Goal: Transaction & Acquisition: Book appointment/travel/reservation

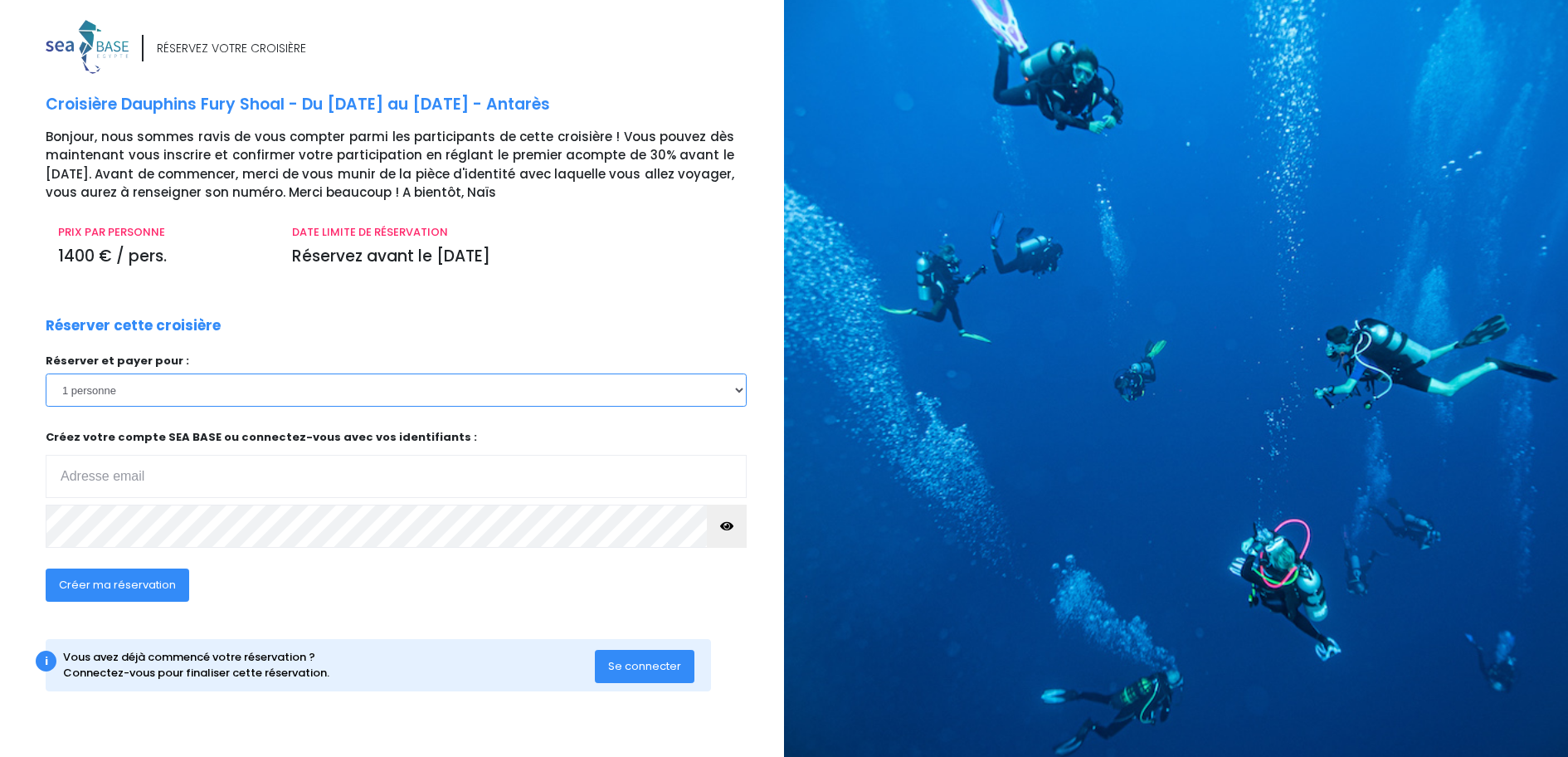
select select "2"
click at [46, 374] on select "1 personne 2 personnes" at bounding box center [396, 390] width 701 height 33
click at [146, 483] on input "email" at bounding box center [396, 476] width 701 height 43
type input "m"
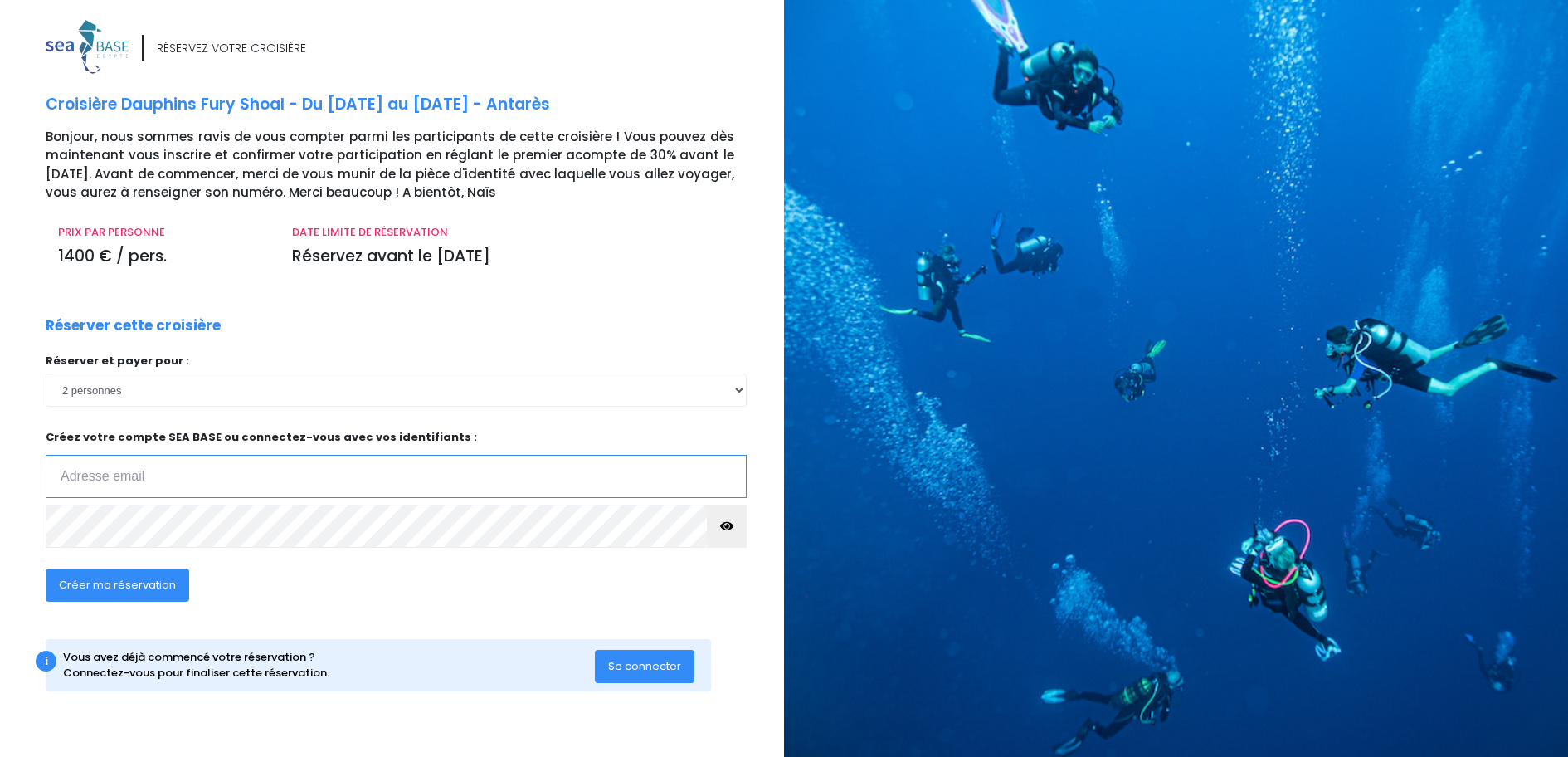
paste input "mireille.roche@gmail.com"
type input "mireille.roche@gmail.com"
click at [122, 592] on span "Créer ma réservation" at bounding box center [117, 585] width 117 height 16
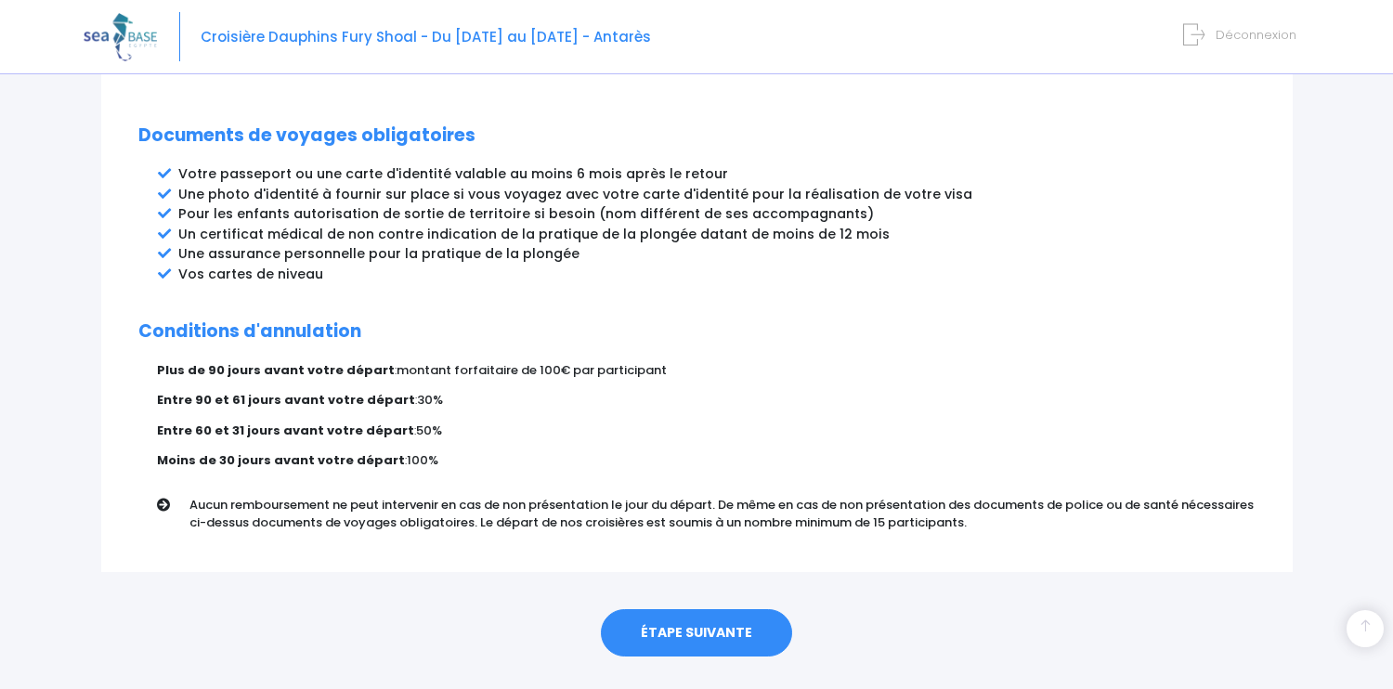
scroll to position [990, 0]
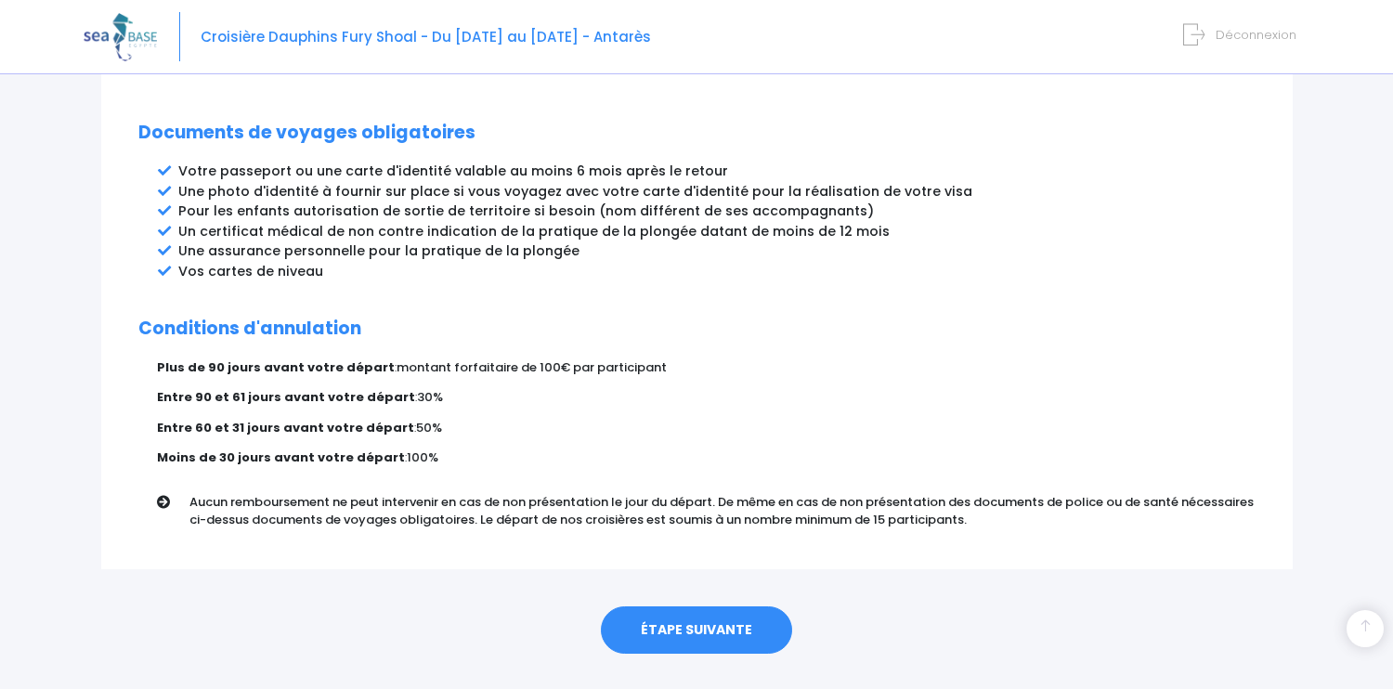
click at [702, 606] on link "ÉTAPE SUIVANTE" at bounding box center [696, 630] width 191 height 48
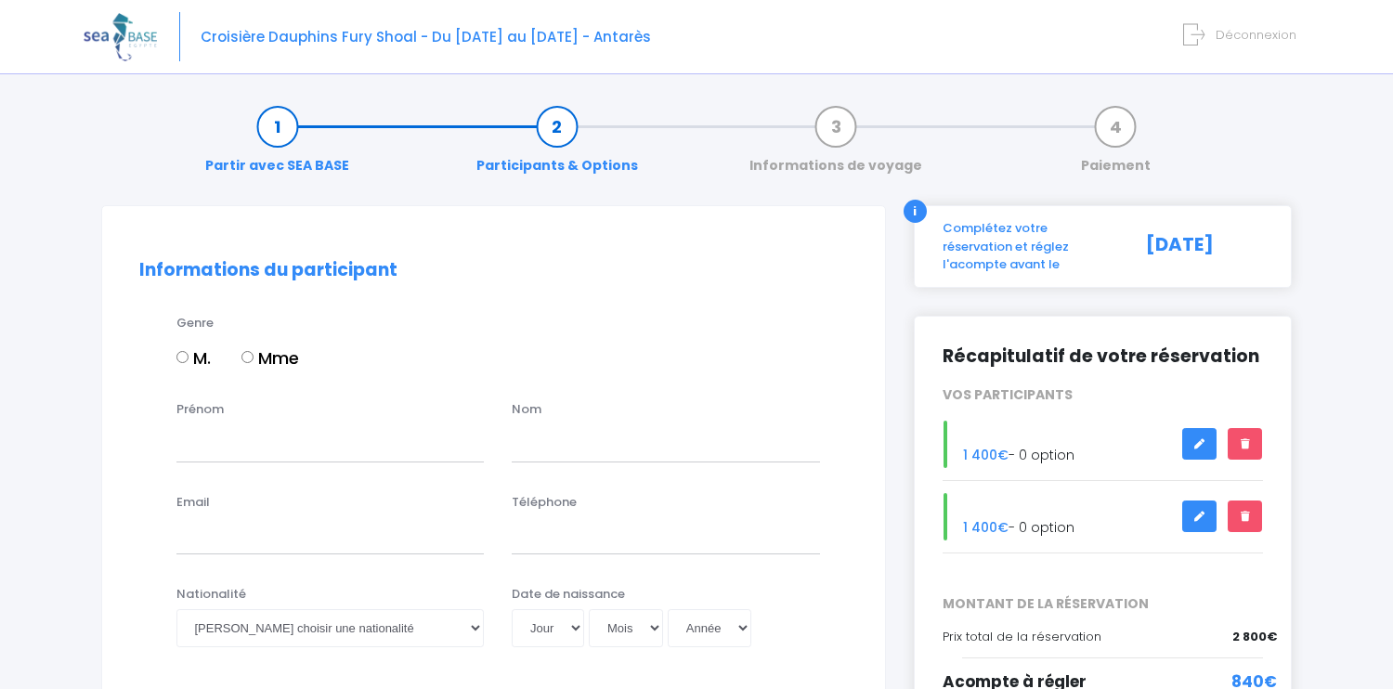
click at [253, 353] on input "Mme" at bounding box center [247, 357] width 12 height 12
radio input "true"
click at [224, 437] on input "Prénom" at bounding box center [330, 442] width 308 height 37
type input "Mireille"
type input "ROCHE"
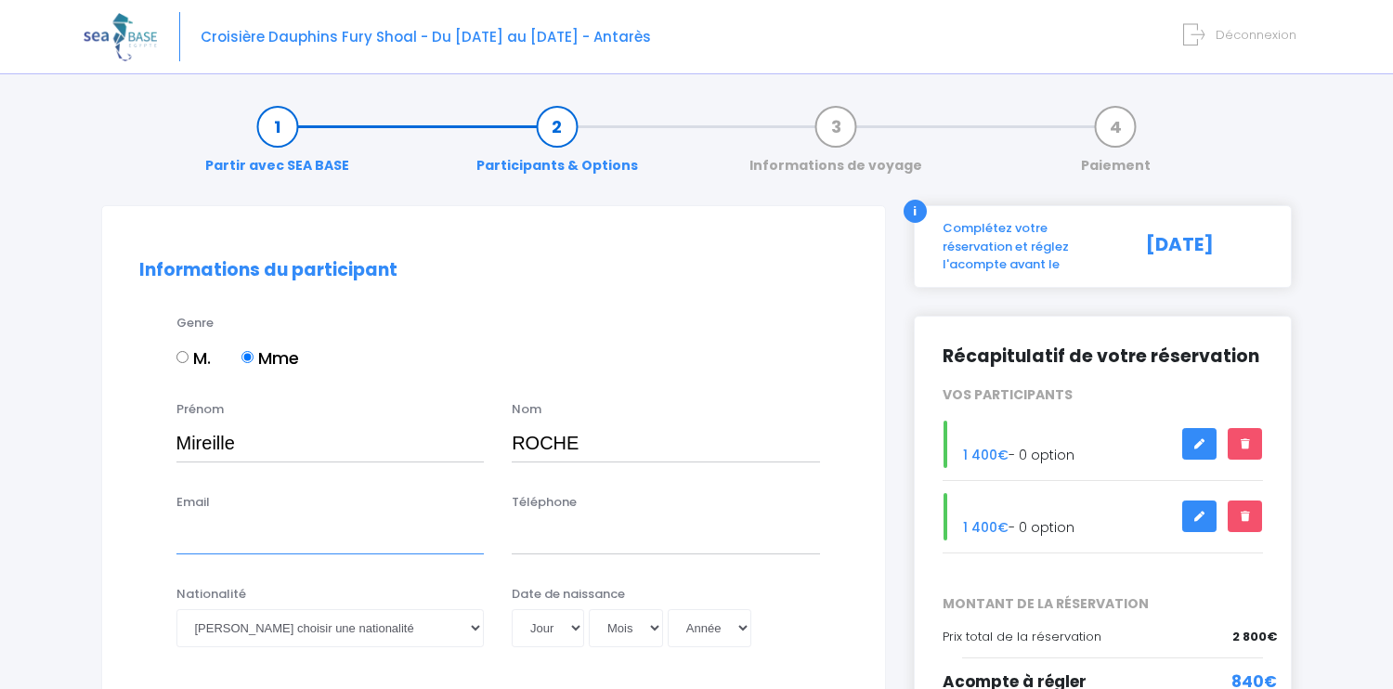
paste input "aQuaNuz7kaeM"
type input "aQuaNuz7kaeM"
click at [331, 539] on input "aQuaNuz7kaeM" at bounding box center [330, 535] width 308 height 37
paste input "mireille.roche@gmail.com"
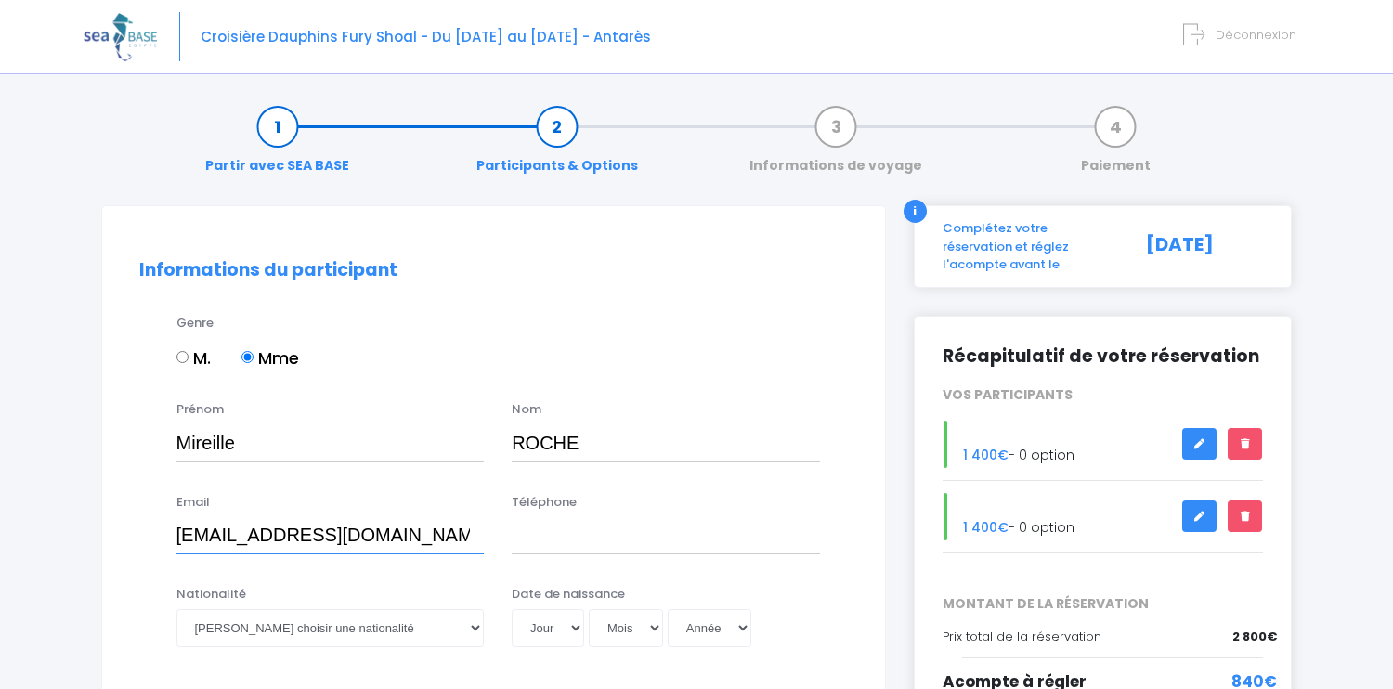
type input "mireille.roche@gmail.com"
click at [614, 553] on input "Téléphone" at bounding box center [666, 535] width 308 height 37
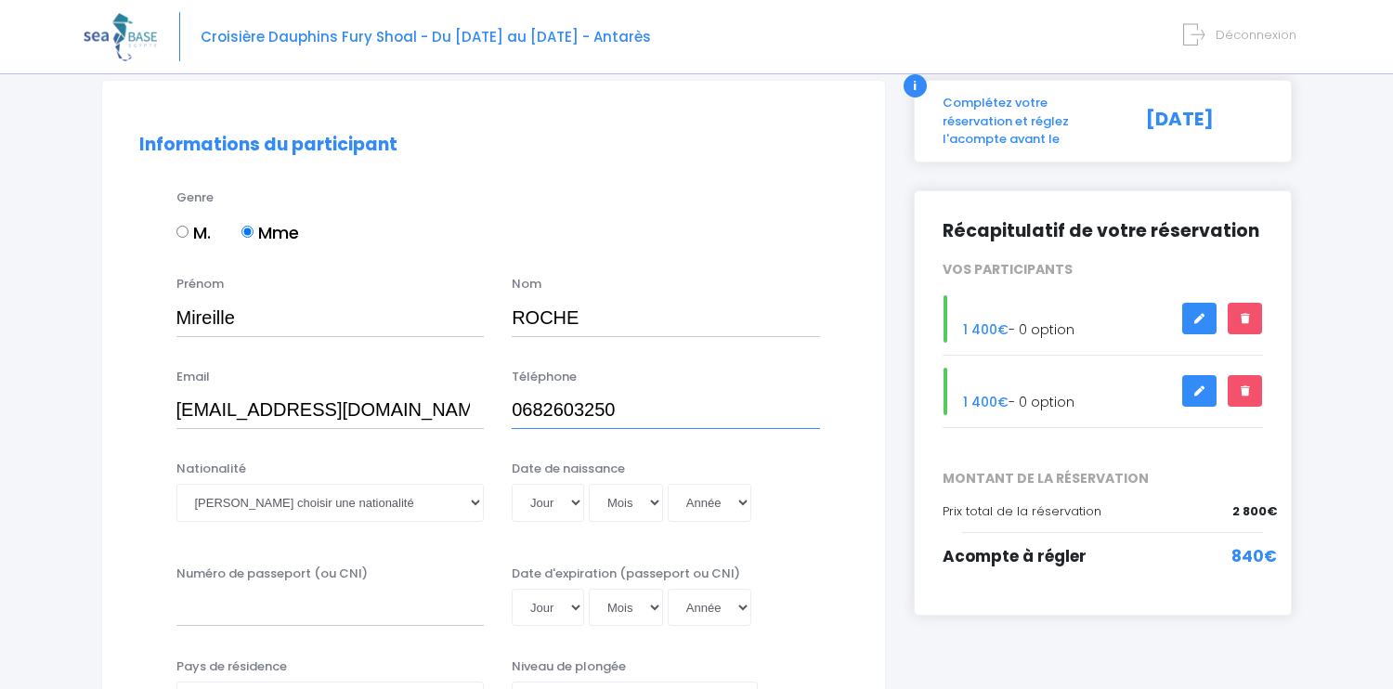
scroll to position [137, 0]
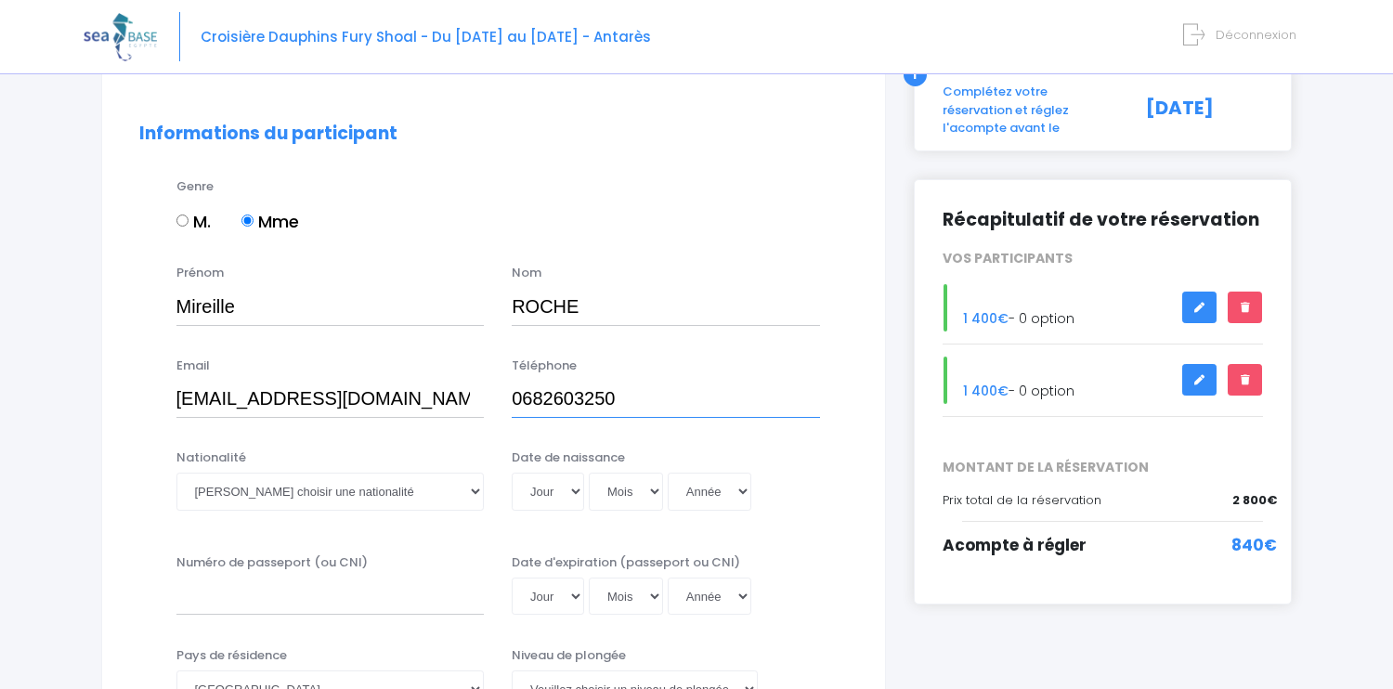
type input "0682603250"
select select "Française"
click at [176, 473] on select "Veuillez choisir une nationalité Afghane Albanaise Algerienne Allemande America…" at bounding box center [330, 491] width 308 height 37
select select "09"
click at [512, 473] on select "Jour 01 02 03 04 05 06 07 08 09 10 11 12 13 14 15 16 17 18 19 20 21 22 23 24 25…" at bounding box center [548, 491] width 72 height 37
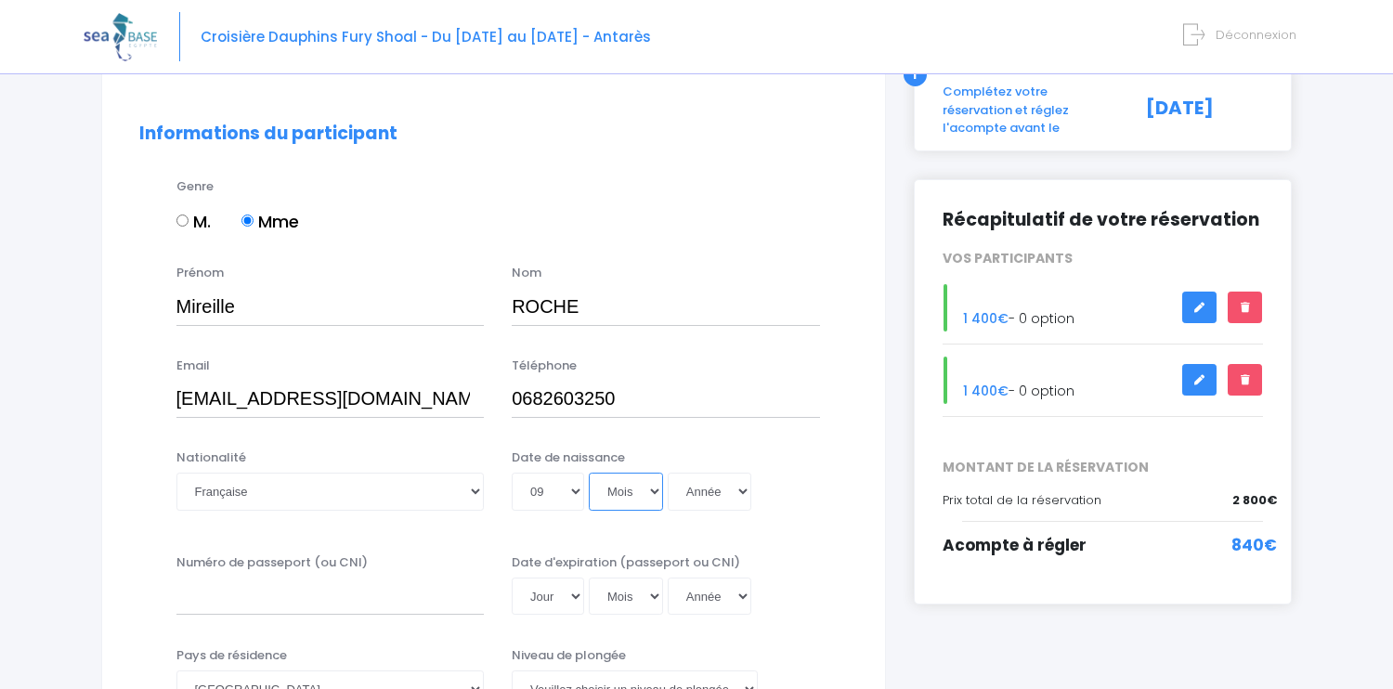
select select "10"
click at [589, 473] on select "Mois 01 02 03 04 05 06 07 08 09 10 11 12" at bounding box center [626, 491] width 74 height 37
select select "1966"
click at [668, 473] on select "Année 2045 2044 2043 2042 2041 2040 2039 2038 2037 2036 2035 2034 2033 2032 203…" at bounding box center [710, 491] width 84 height 37
type input "1966-10-09"
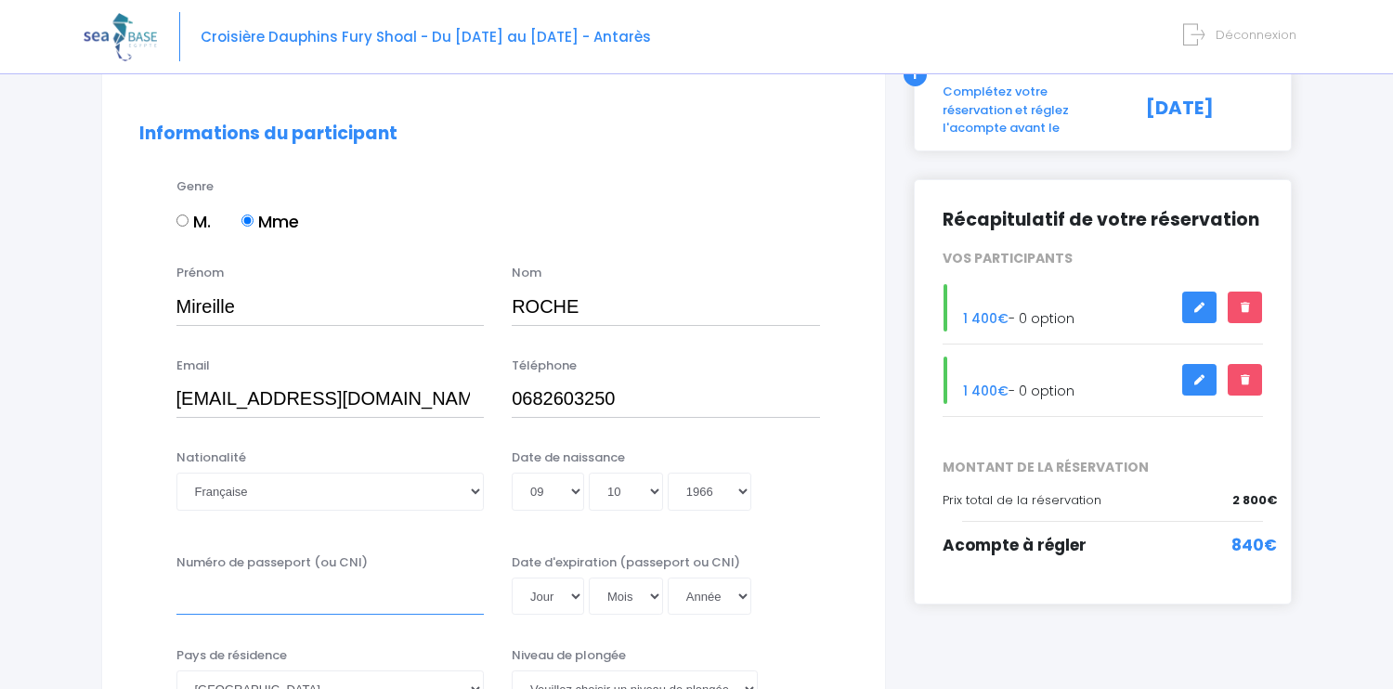
click at [205, 596] on input "Numéro de passeport (ou CNI)" at bounding box center [330, 596] width 308 height 37
type input "22EF82256"
select select "18"
click at [512, 578] on select "Jour 01 02 03 04 05 06 07 08 09 10 11 12 13 14 15 16 17 18 19 20 21 22 23 24 25…" at bounding box center [548, 596] width 72 height 37
select select "07"
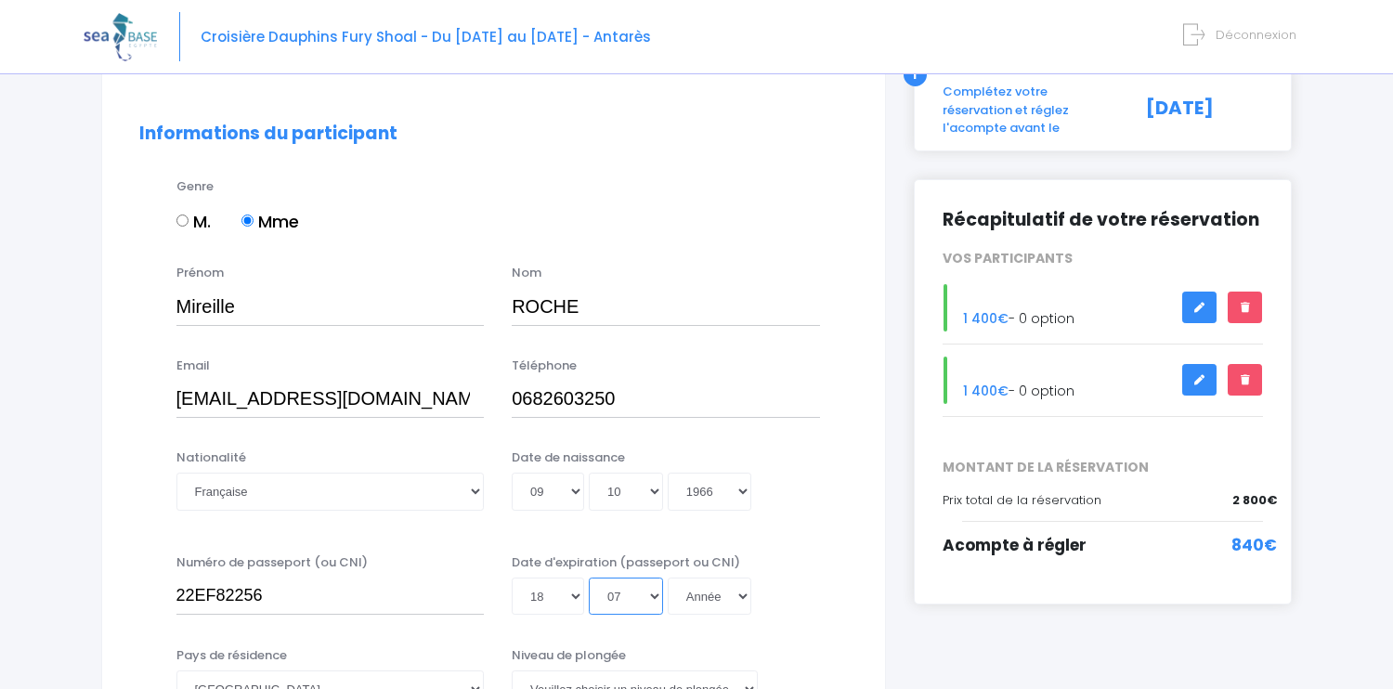
click at [589, 578] on select "Mois 01 02 03 04 05 06 07 08 09 10 11 12" at bounding box center [626, 596] width 74 height 37
select select "2032"
click at [668, 578] on select "Année 2045 2044 2043 2042 2041 2040 2039 2038 2037 2036 2035 2034 2033 2032 203…" at bounding box center [710, 596] width 84 height 37
type input "2032-07-18"
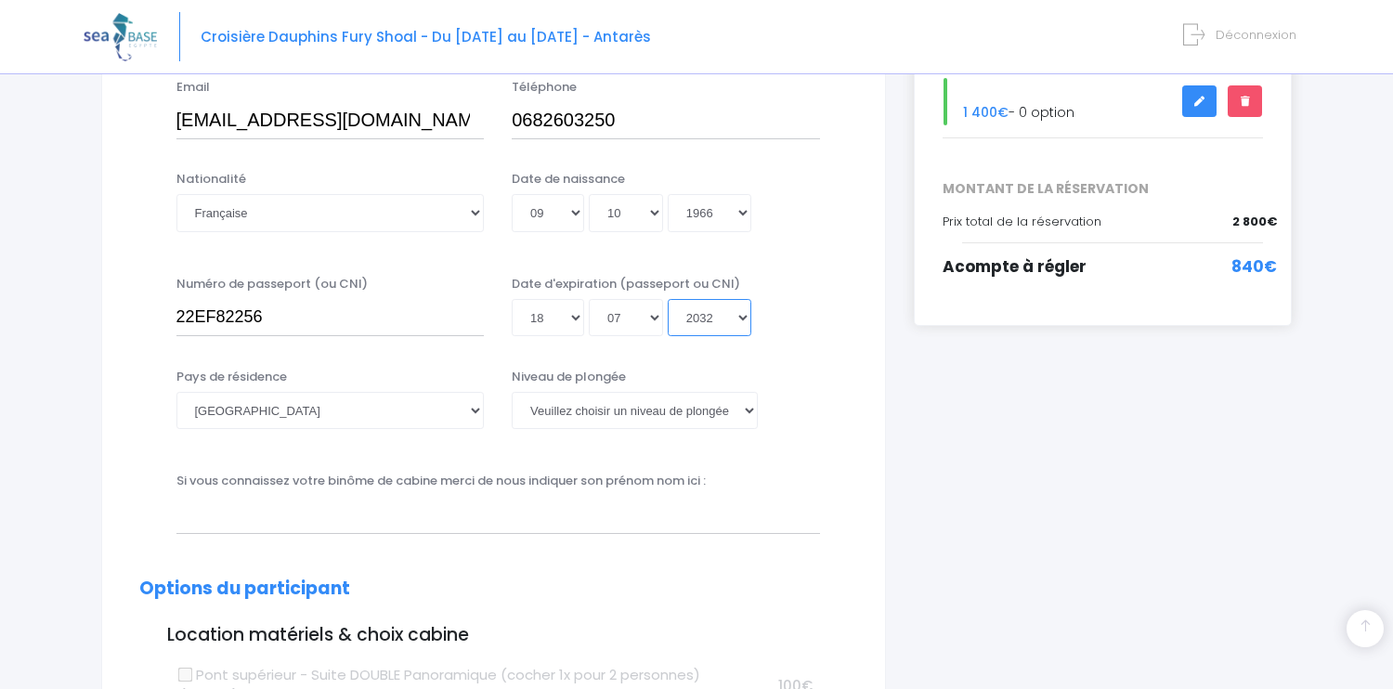
scroll to position [422, 0]
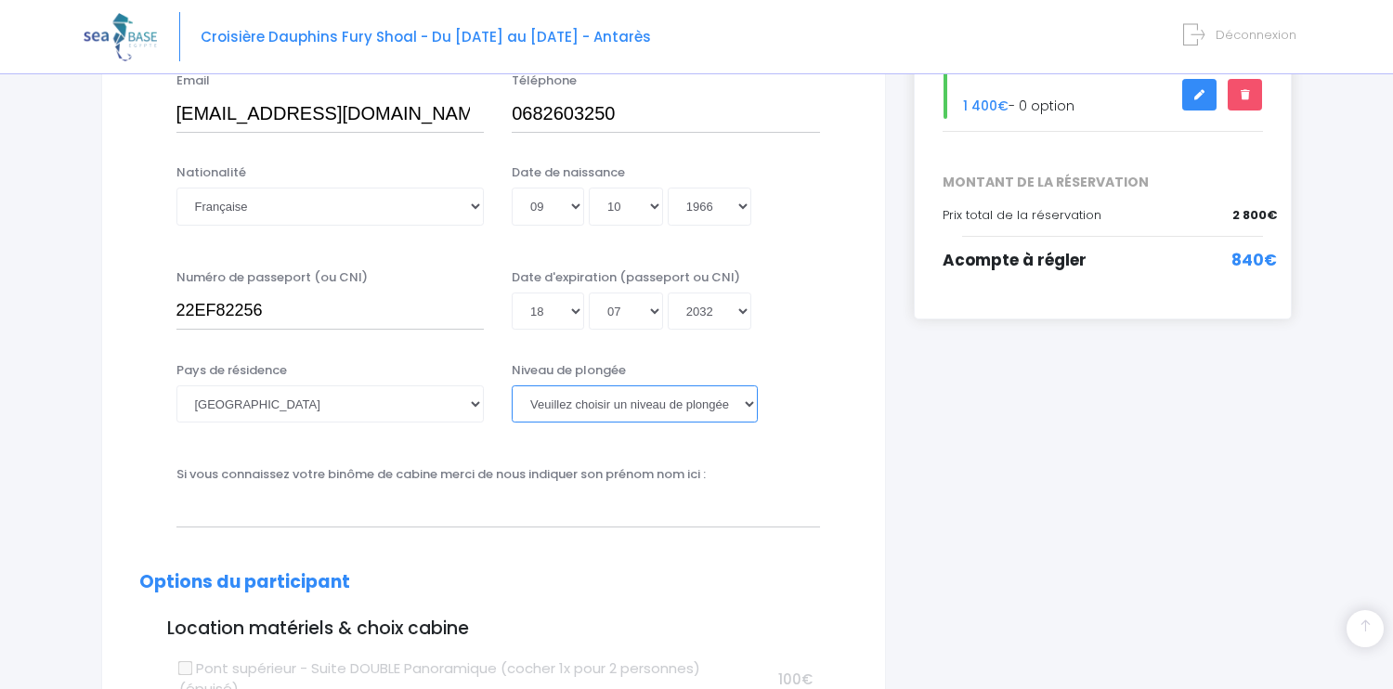
select select "Non plongeur"
click at [512, 385] on select "Veuillez choisir un niveau de plongée Non plongeur Junior OW diver Adventure OW…" at bounding box center [635, 403] width 246 height 37
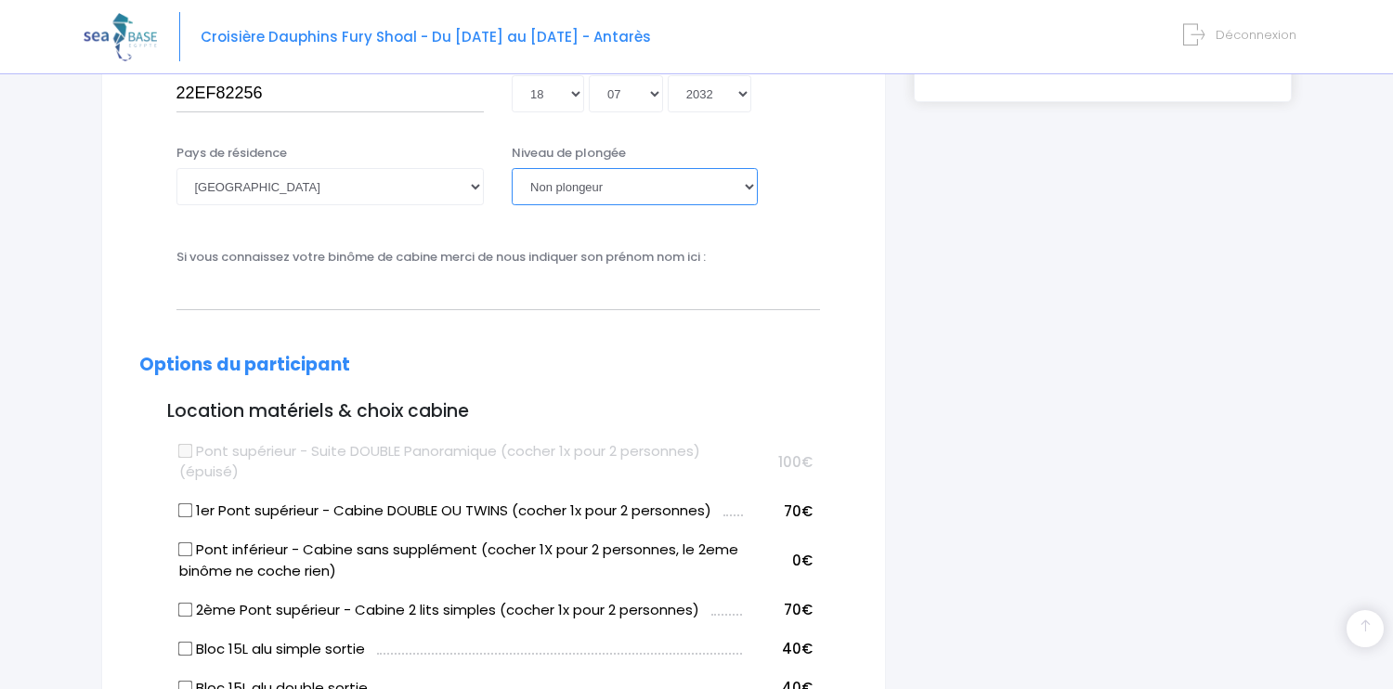
scroll to position [635, 0]
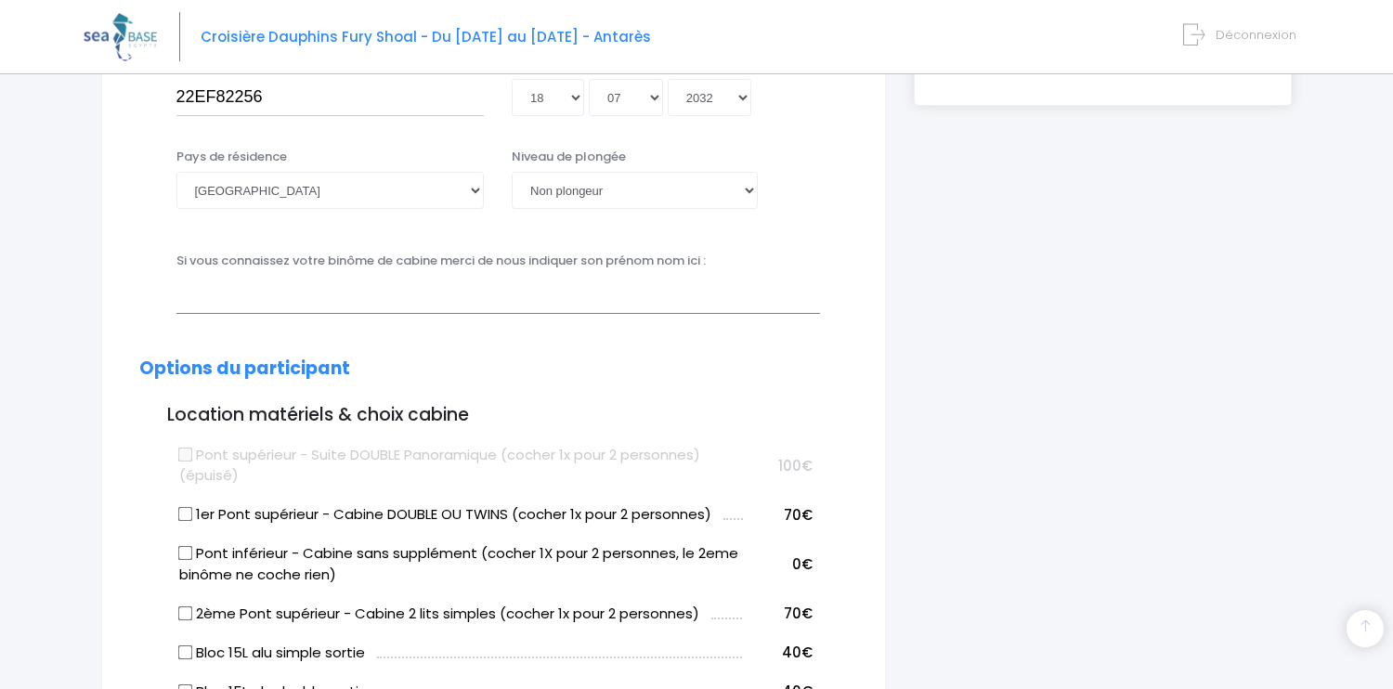
click at [280, 290] on input "text" at bounding box center [498, 294] width 644 height 37
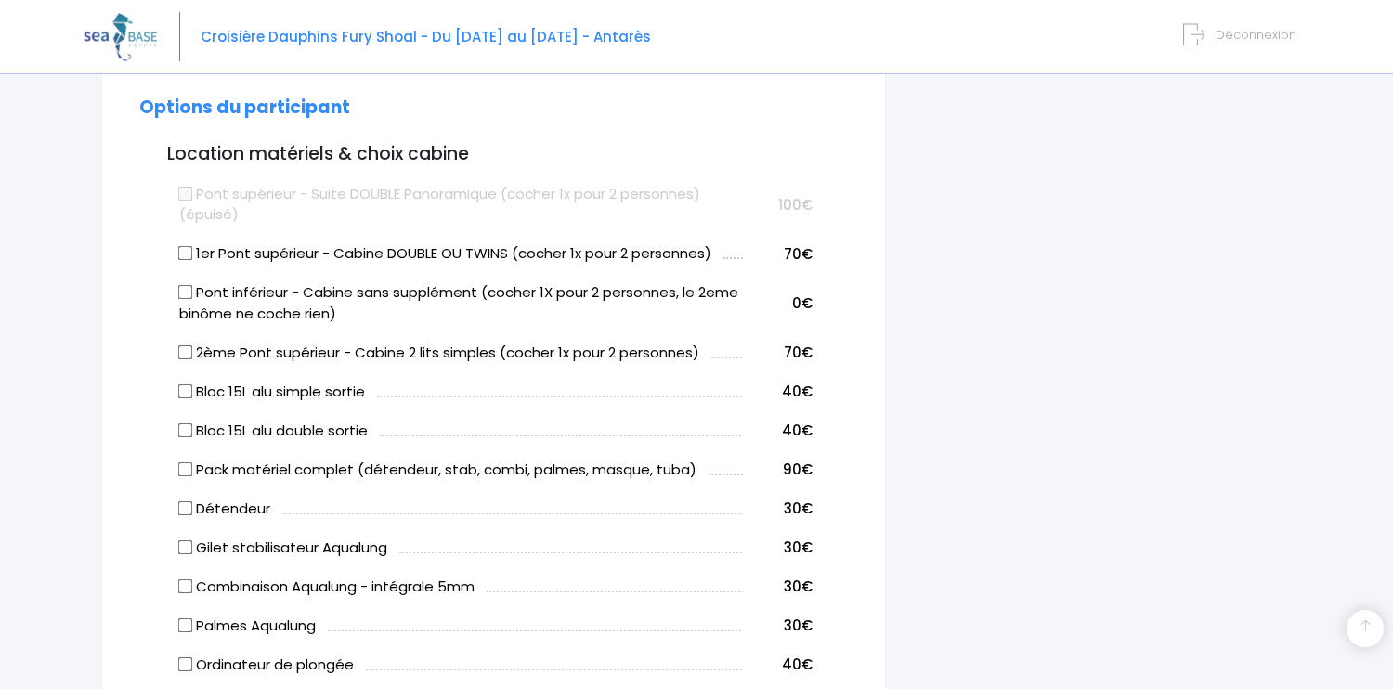
scroll to position [992, 0]
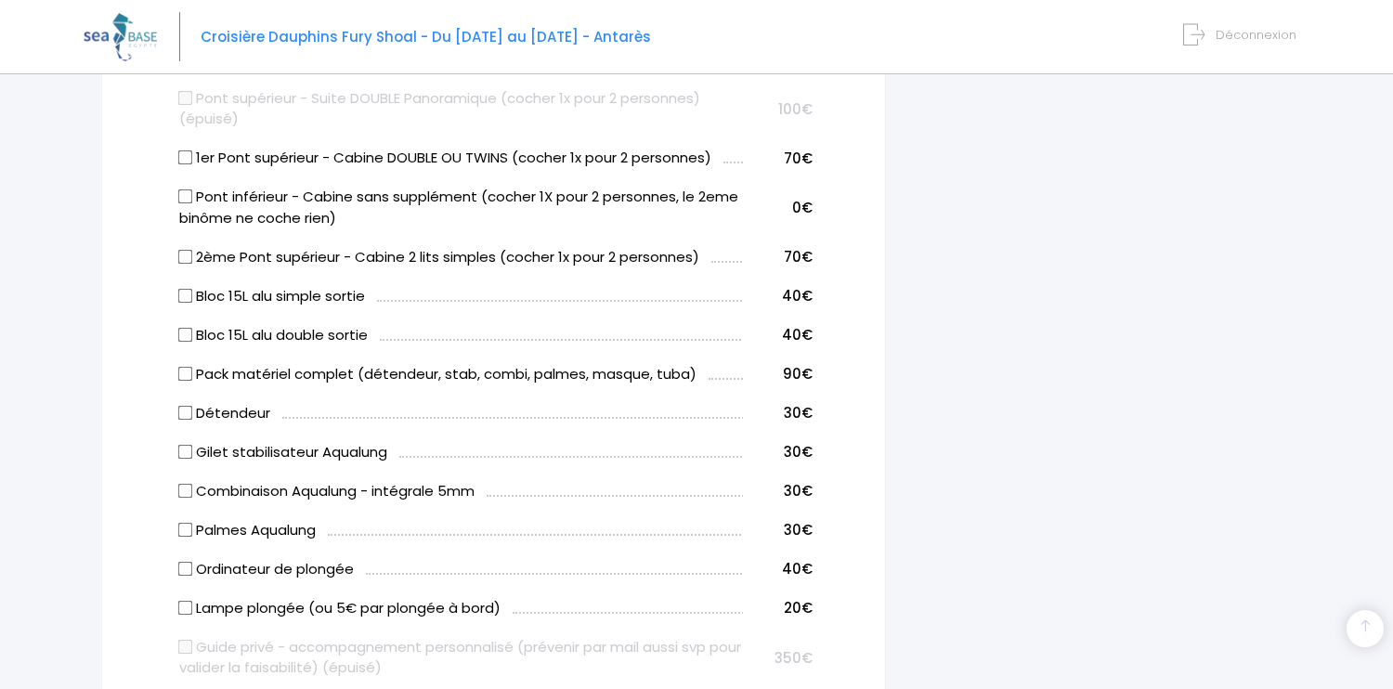
type input "Daniel ROCHE"
click at [182, 255] on input "2ème Pont supérieur - Cabine 2 lits simples (cocher 1x pour 2 personnes)" at bounding box center [184, 256] width 15 height 15
checkbox input "true"
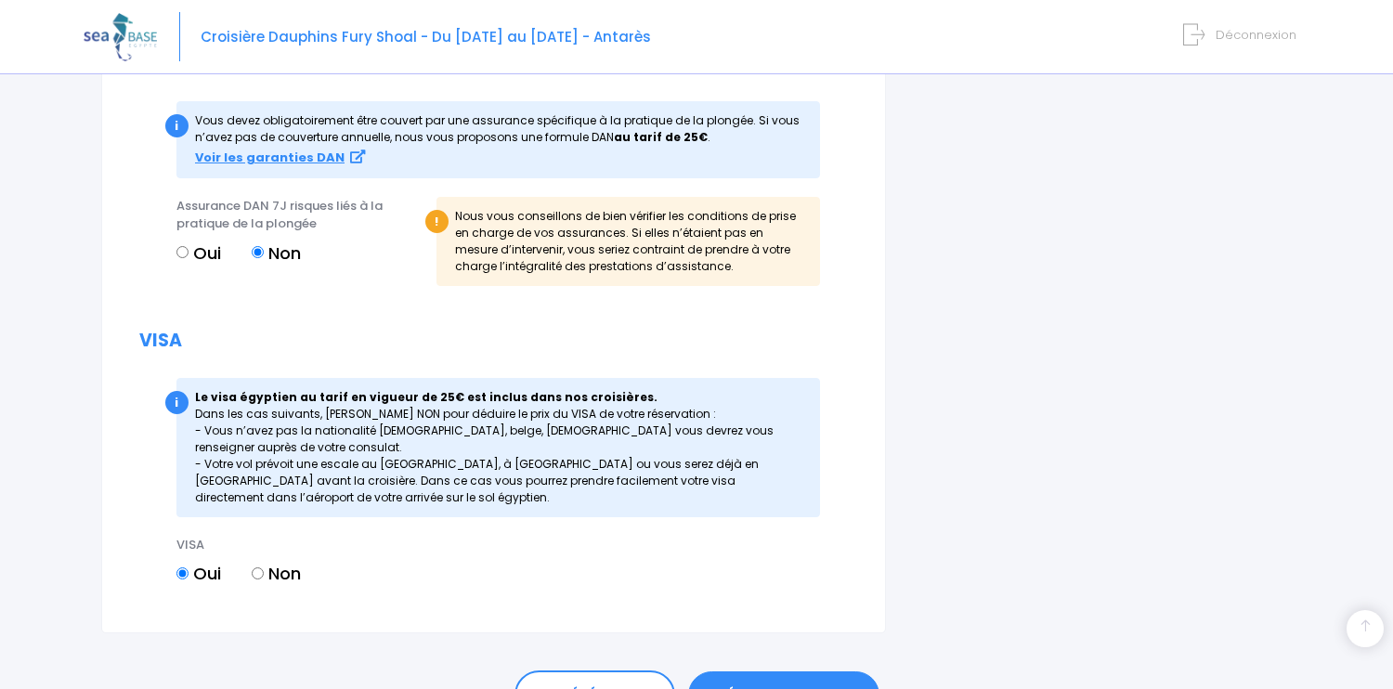
scroll to position [2035, 0]
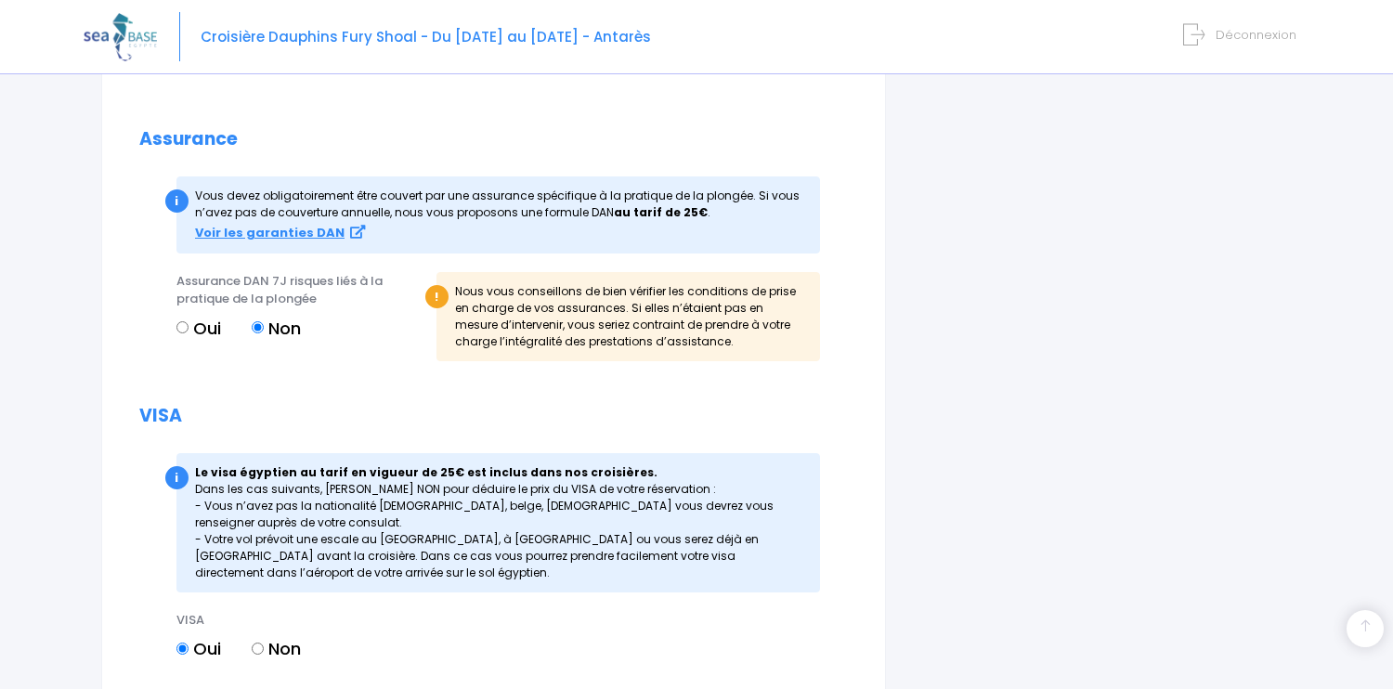
click at [182, 327] on input "Oui" at bounding box center [182, 327] width 12 height 12
radio input "true"
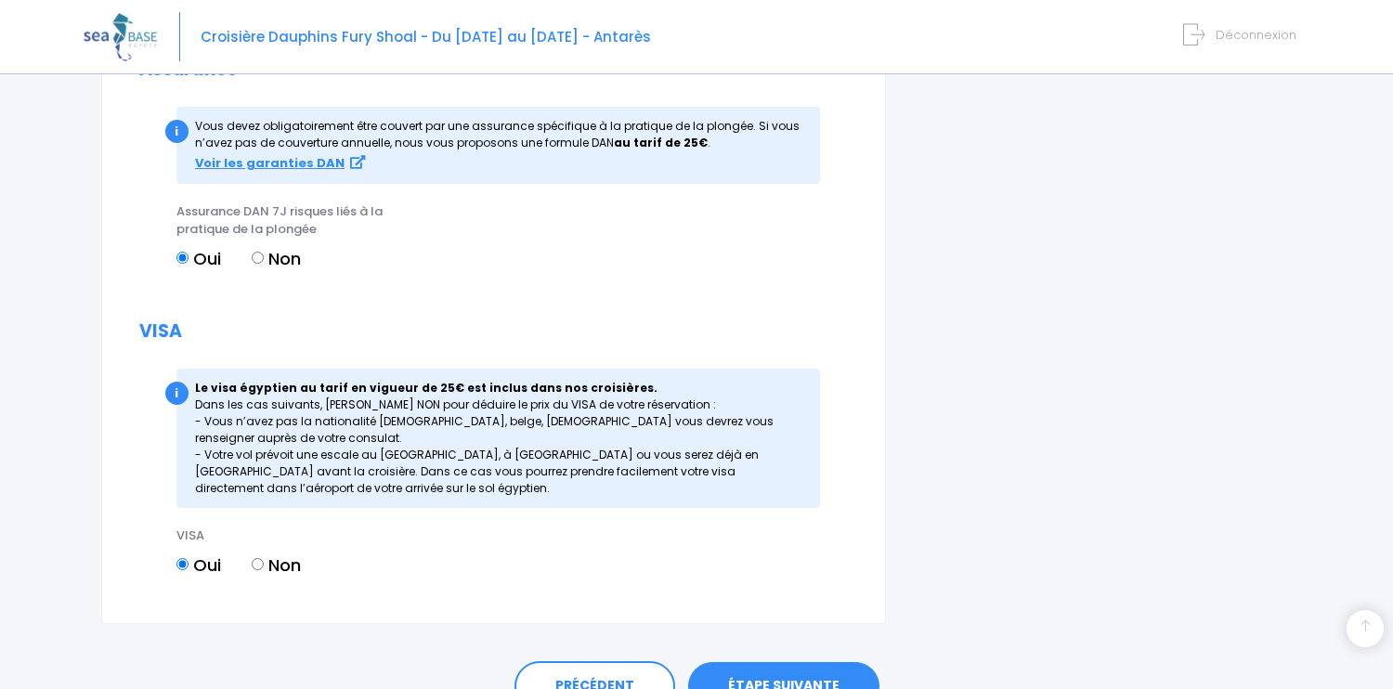
scroll to position [2199, 0]
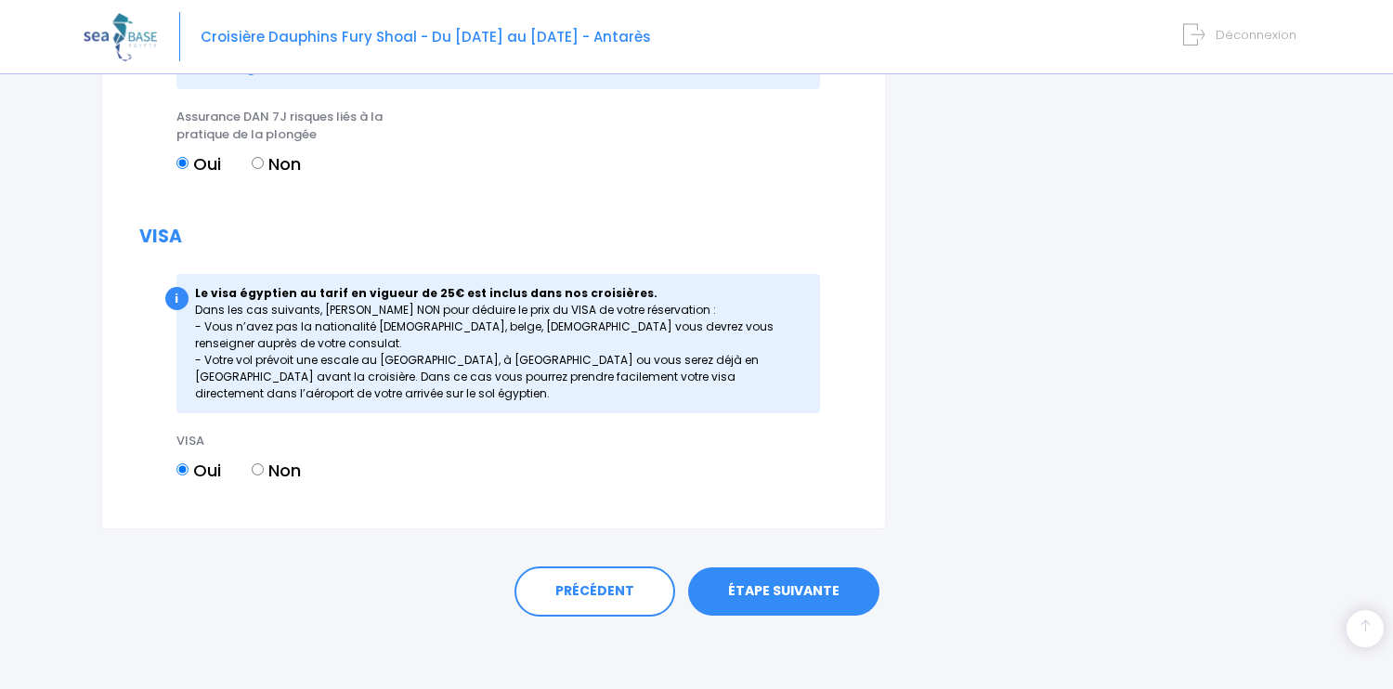
click at [754, 591] on link "ÉTAPE SUIVANTE" at bounding box center [783, 591] width 191 height 48
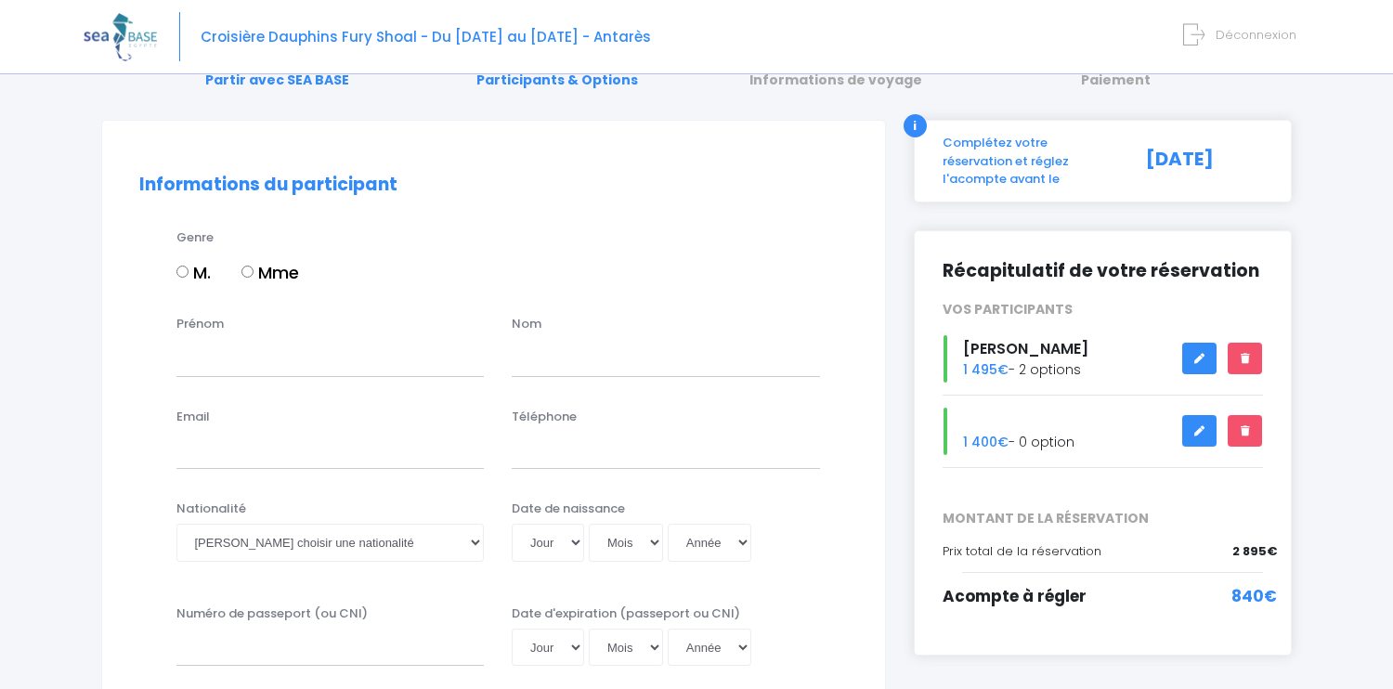
scroll to position [83, 0]
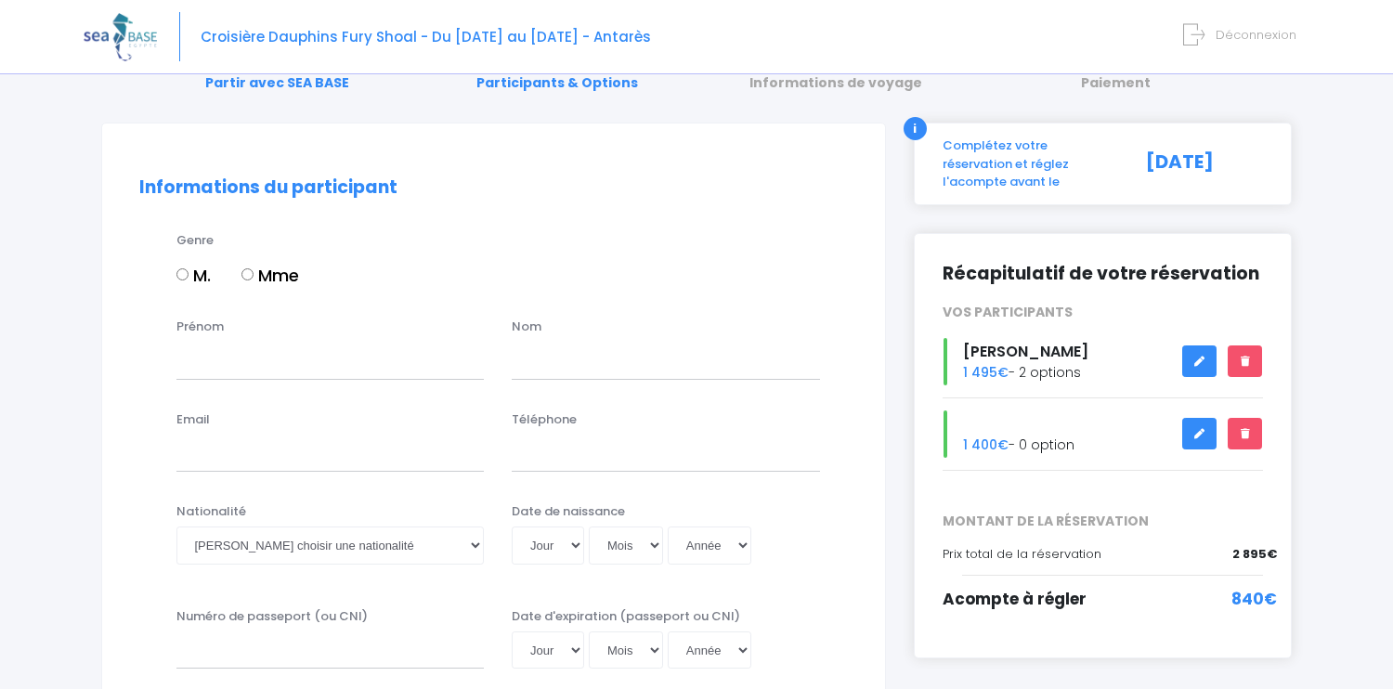
click at [185, 275] on input "M." at bounding box center [182, 274] width 12 height 12
radio input "true"
click at [225, 357] on input "Prénom" at bounding box center [330, 360] width 308 height 37
type input "Daniel"
type input "ROCHE"
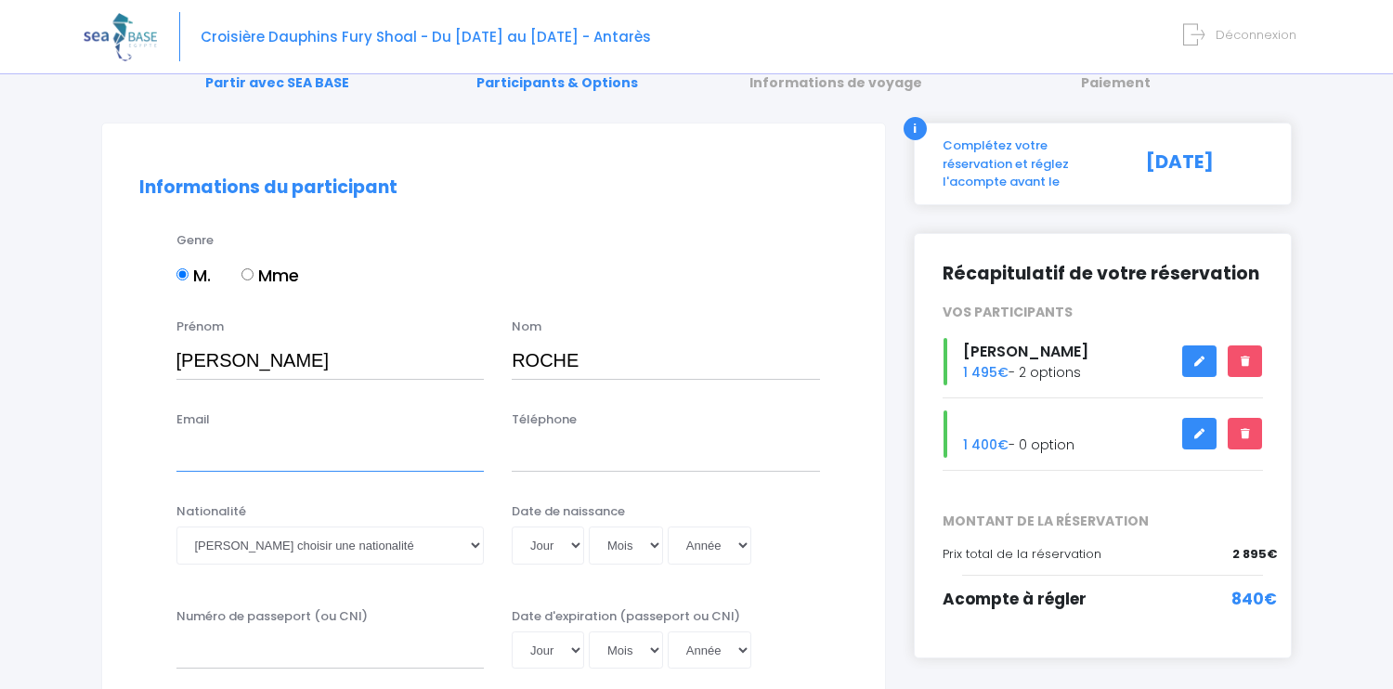
click at [212, 463] on input "Email" at bounding box center [330, 453] width 308 height 37
type input "dan.y.roche@gmail.com"
click at [520, 461] on input "Téléphone" at bounding box center [666, 453] width 308 height 37
type input "0629162880"
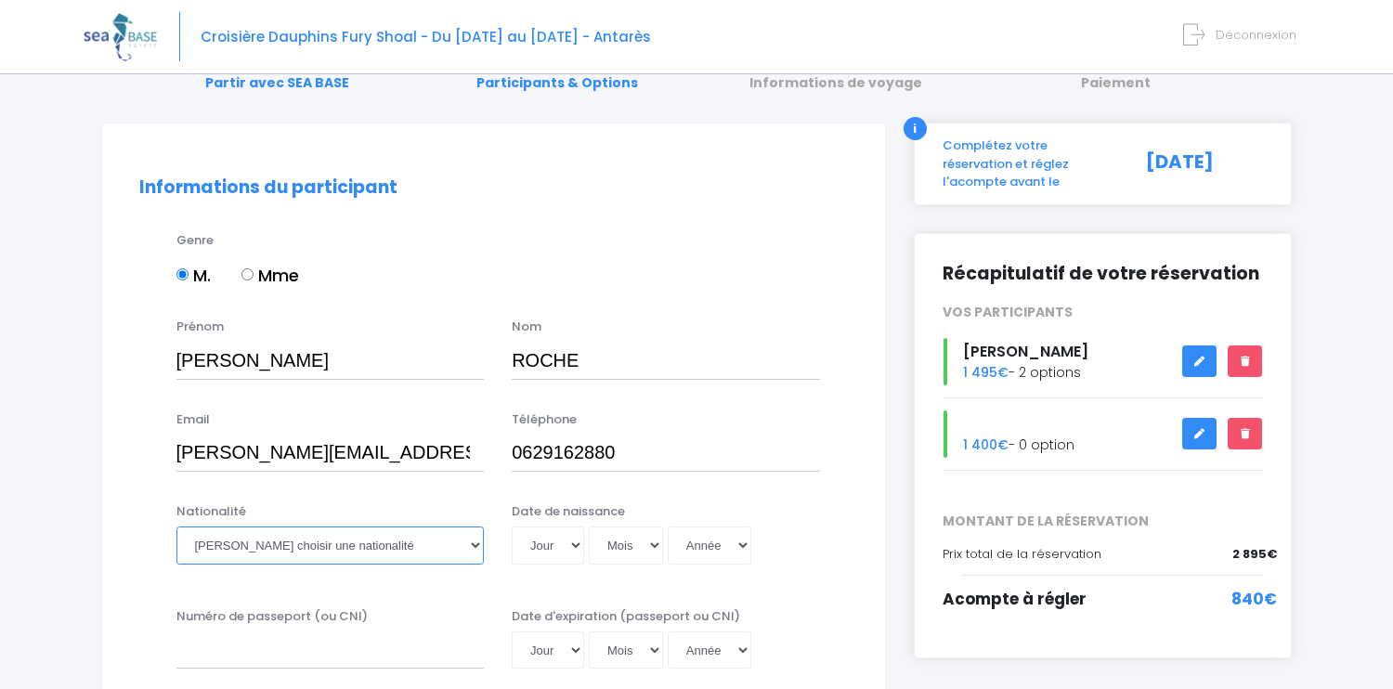
select select "Française"
click at [176, 527] on select "Veuillez choisir une nationalité Afghane Albanaise Algerienne Allemande America…" at bounding box center [330, 545] width 308 height 37
select select "07"
click at [512, 527] on select "Jour 01 02 03 04 05 06 07 08 09 10 11 12 13 14 15 16 17 18 19 20 21 22 23 24 25…" at bounding box center [548, 545] width 72 height 37
select select "08"
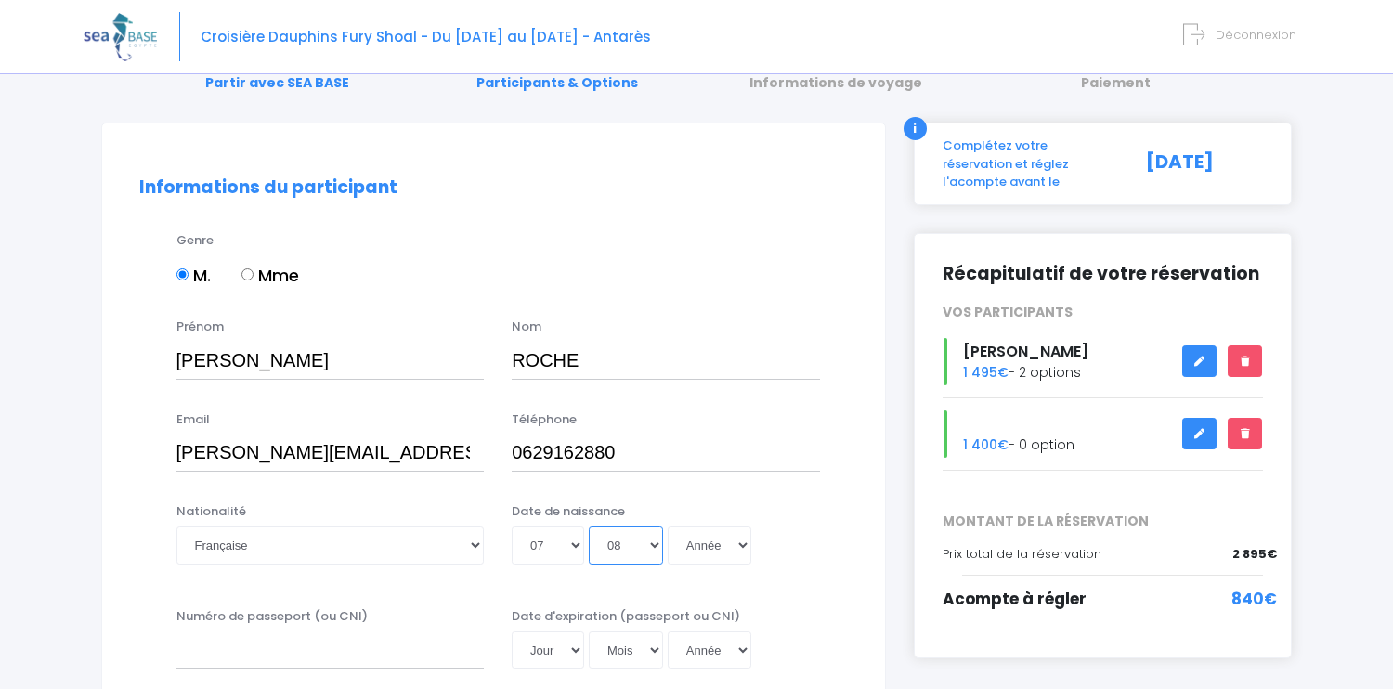
click at [589, 527] on select "Mois 01 02 03 04 05 06 07 08 09 10 11 12" at bounding box center [626, 545] width 74 height 37
select select "1962"
click at [668, 527] on select "Année 2045 2044 2043 2042 2041 2040 2039 2038 2037 2036 2035 2034 2033 2032 203…" at bounding box center [710, 545] width 84 height 37
type input "1962-08-07"
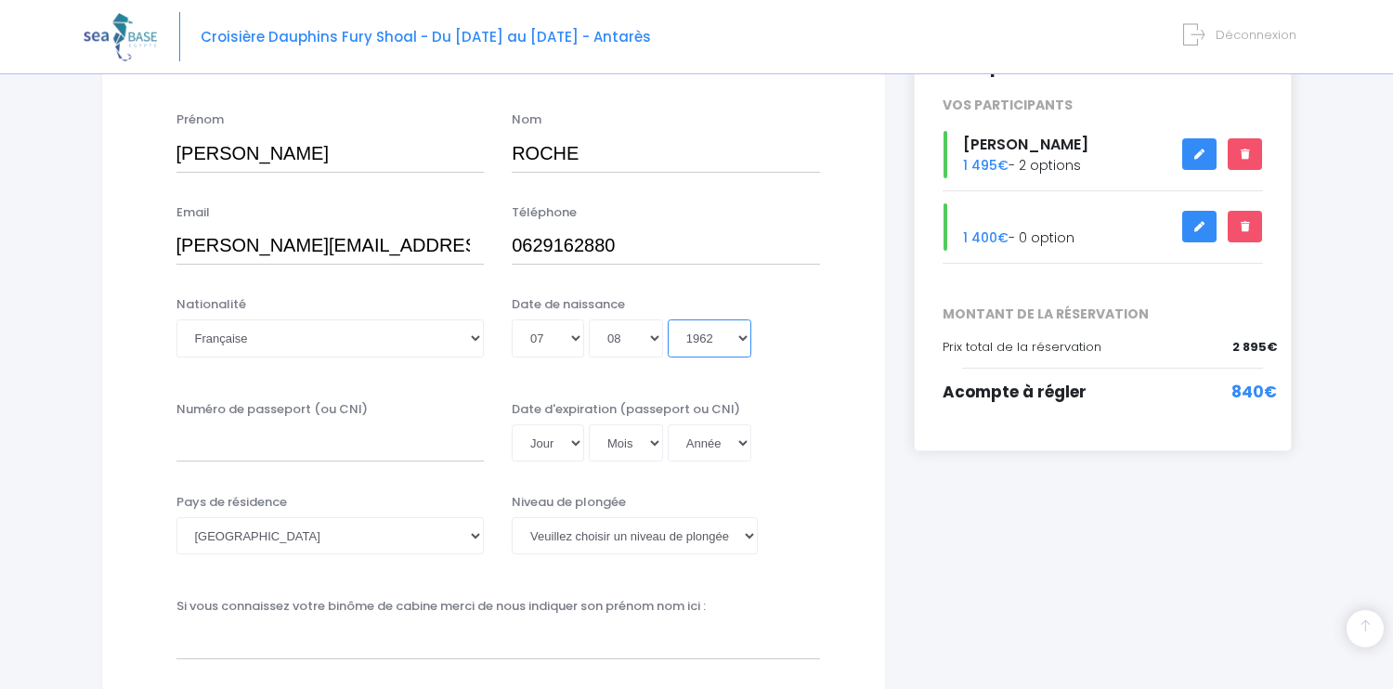
scroll to position [297, 0]
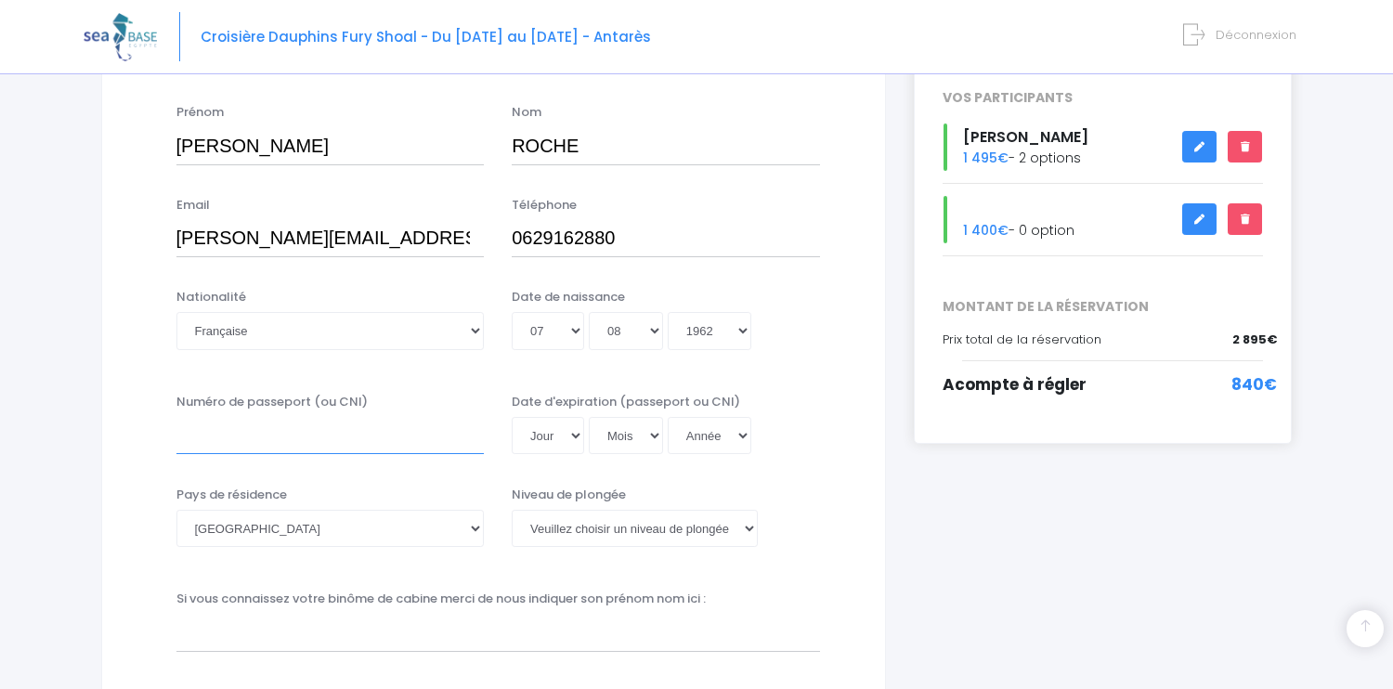
click at [229, 442] on input "Numéro de passeport (ou CNI)" at bounding box center [330, 435] width 308 height 37
type input "17DC60464"
select select "19"
click at [512, 417] on select "Jour 01 02 03 04 05 06 07 08 09 10 11 12 13 14 15 16 17 18 19 20 21 22 23 24 25…" at bounding box center [548, 435] width 72 height 37
select select "06"
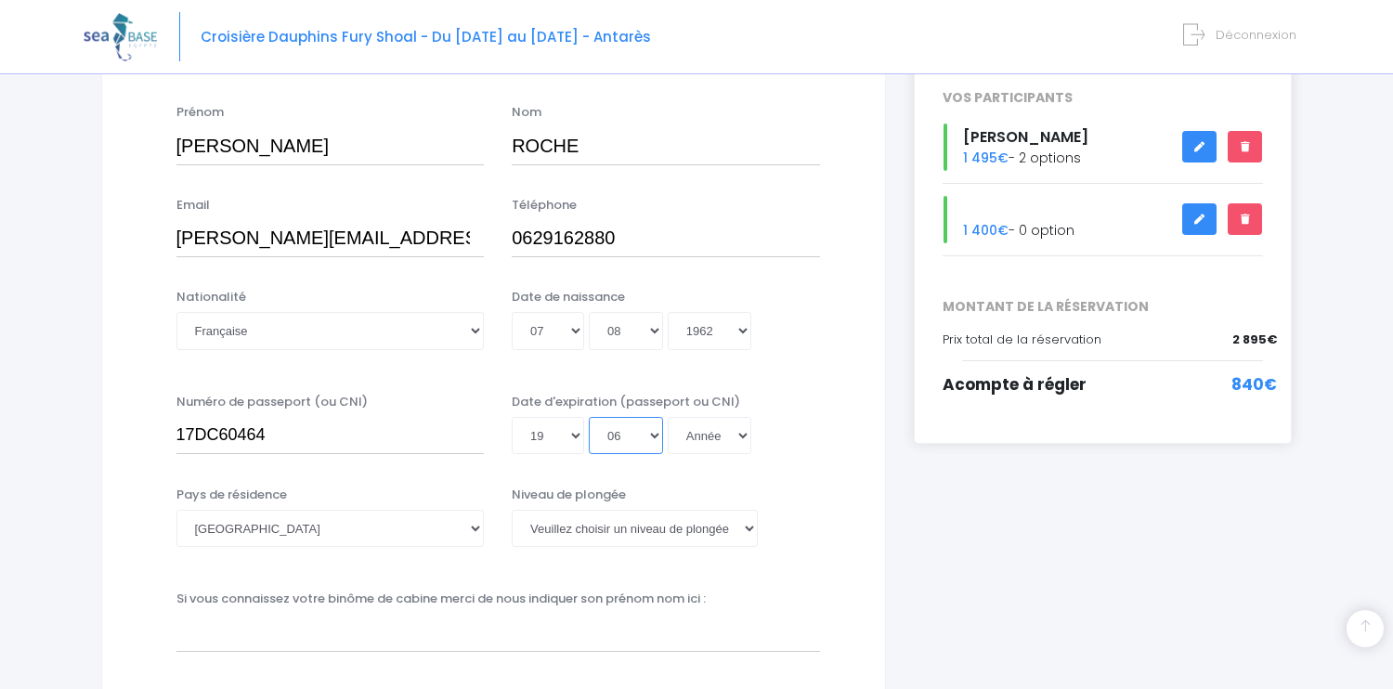
click at [589, 417] on select "Mois 01 02 03 04 05 06 07 08 09 10 11 12" at bounding box center [626, 435] width 74 height 37
select select "2027"
click at [668, 417] on select "Année 2045 2044 2043 2042 2041 2040 2039 2038 2037 2036 2035 2034 2033 2032 203…" at bounding box center [710, 435] width 84 height 37
type input "2027-06-19"
select select "Non plongeur"
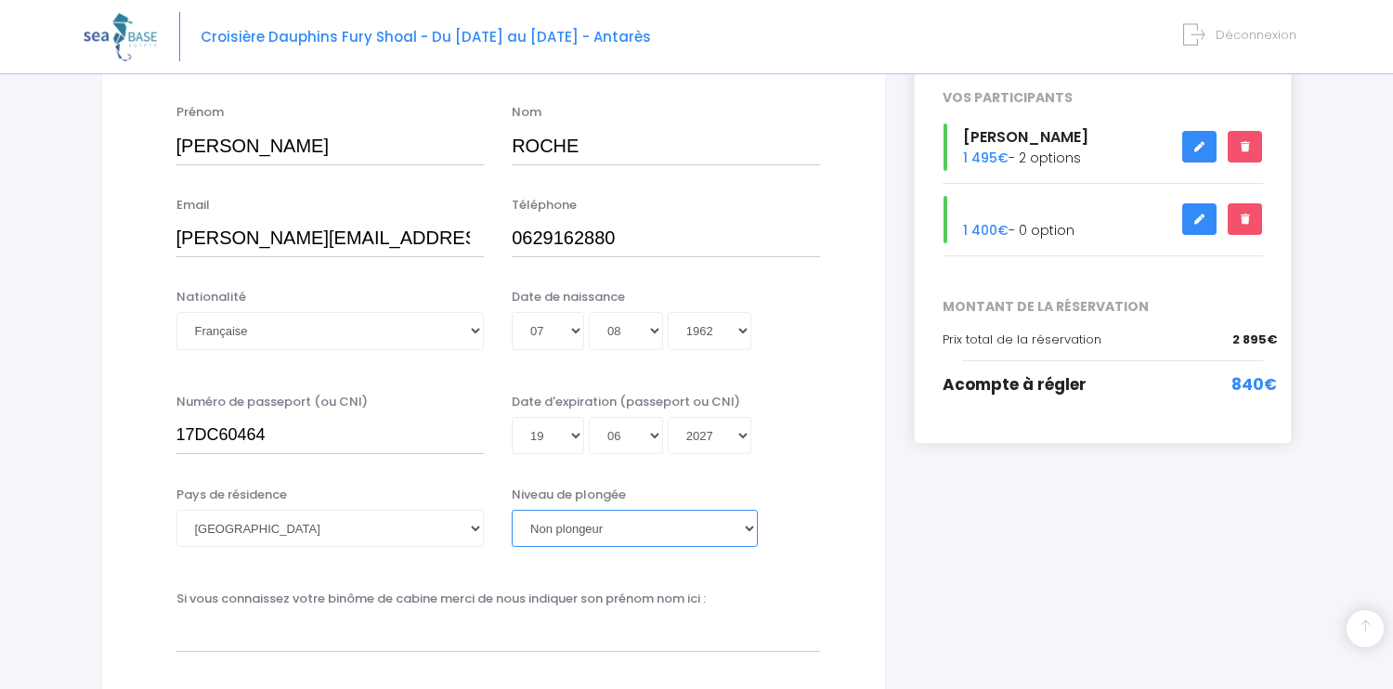
click at [512, 510] on select "Veuillez choisir un niveau de plongée Non plongeur Junior OW diver Adventure OW…" at bounding box center [635, 528] width 246 height 37
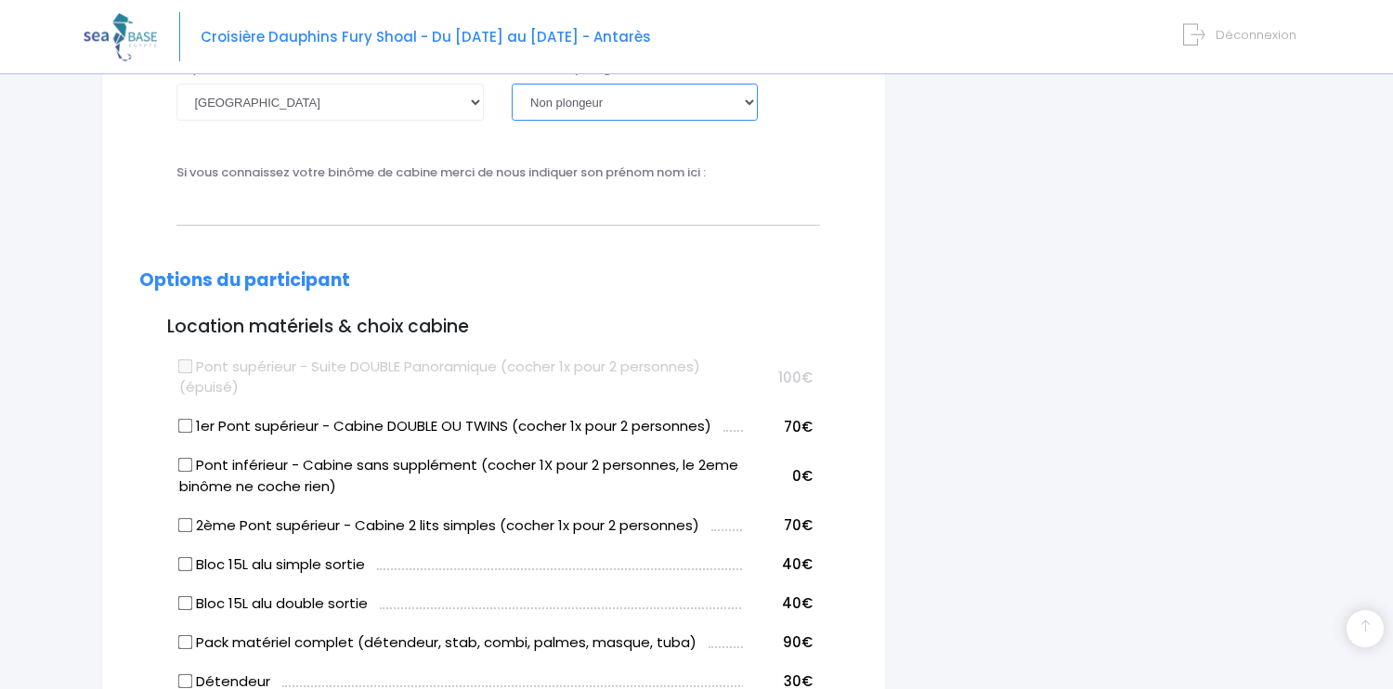
scroll to position [701, 0]
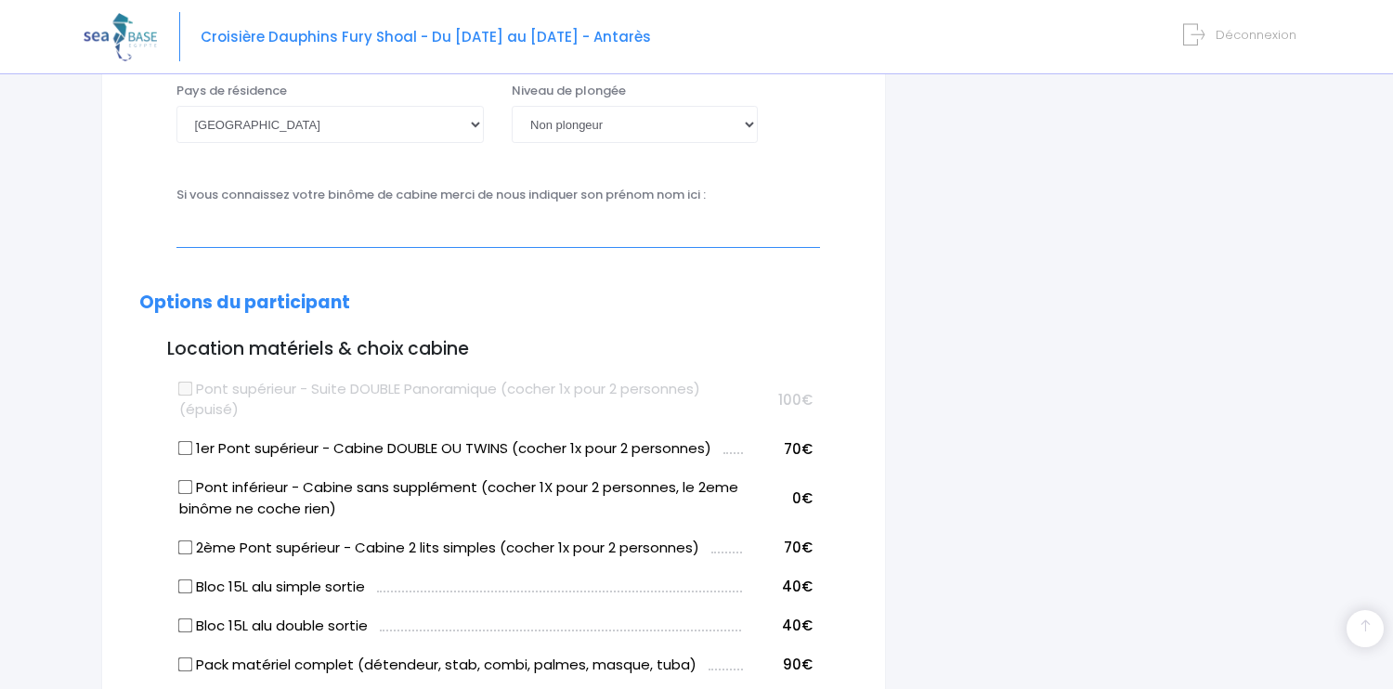
click at [350, 230] on input "text" at bounding box center [498, 228] width 644 height 37
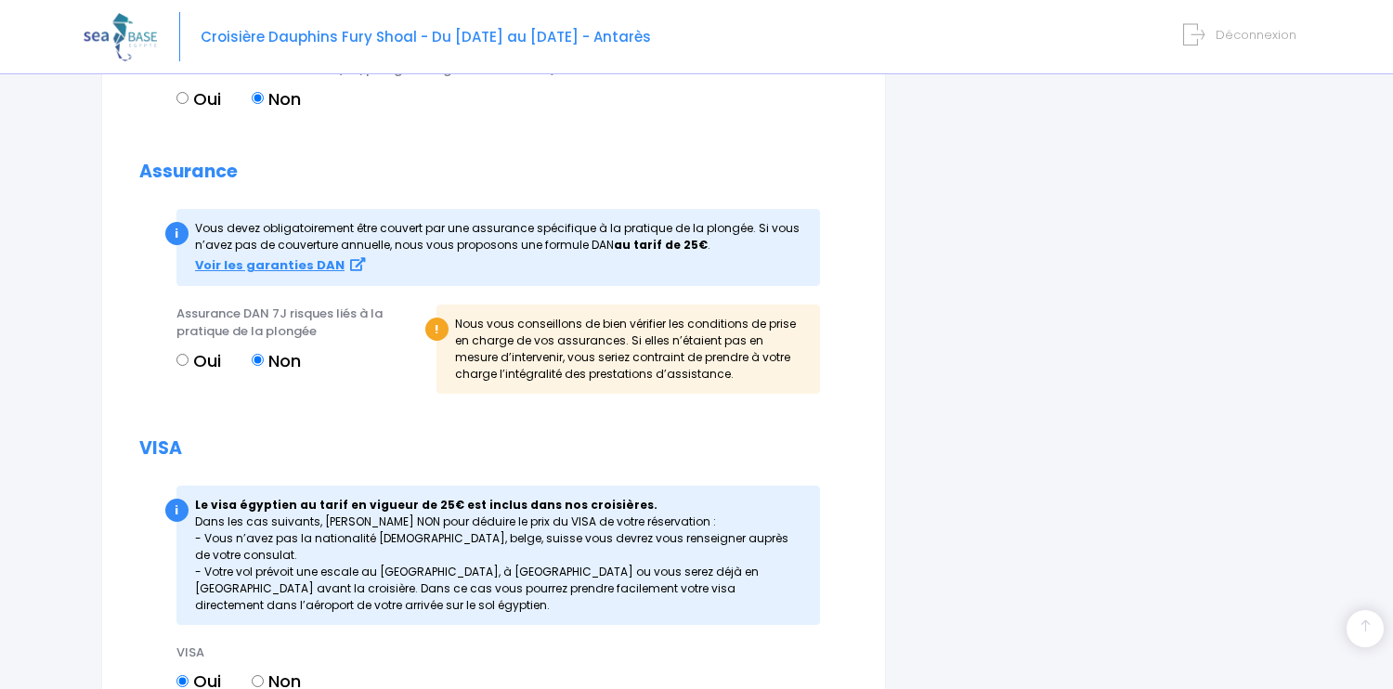
scroll to position [2056, 0]
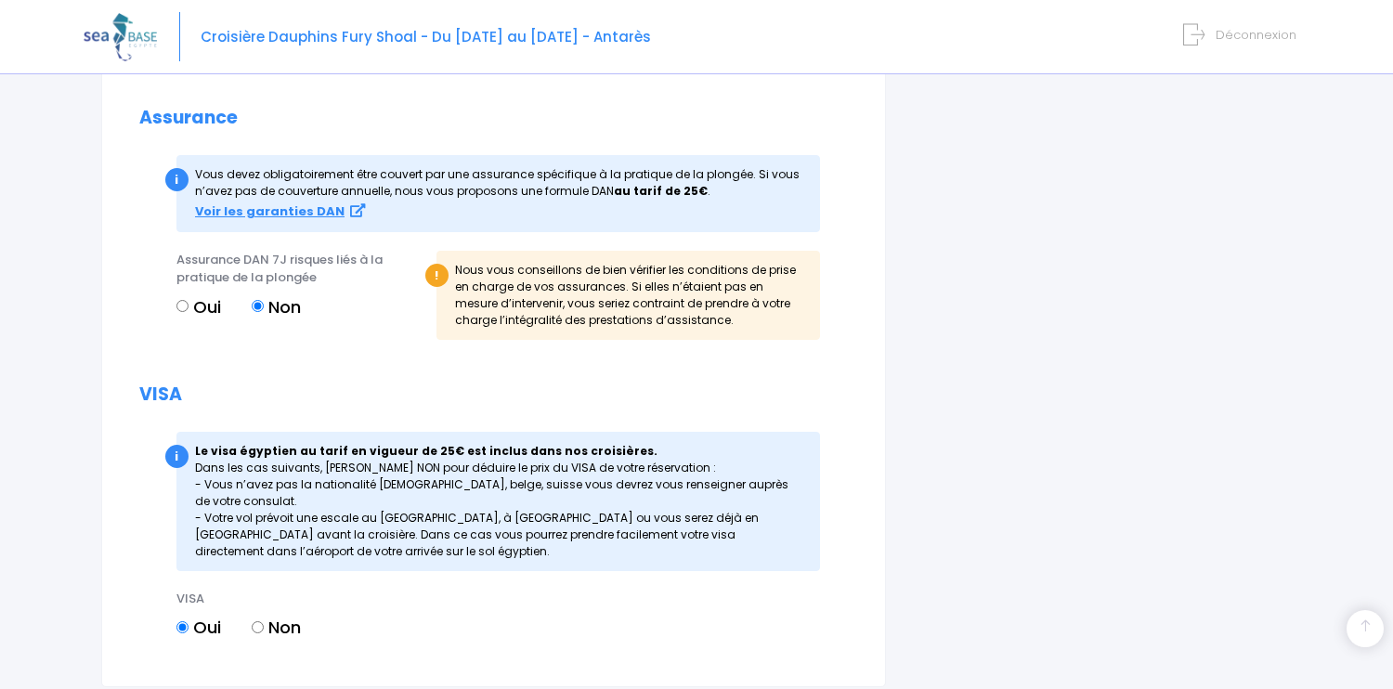
type input "Mireille ROCHE"
click at [178, 304] on input "Oui" at bounding box center [182, 306] width 12 height 12
radio input "true"
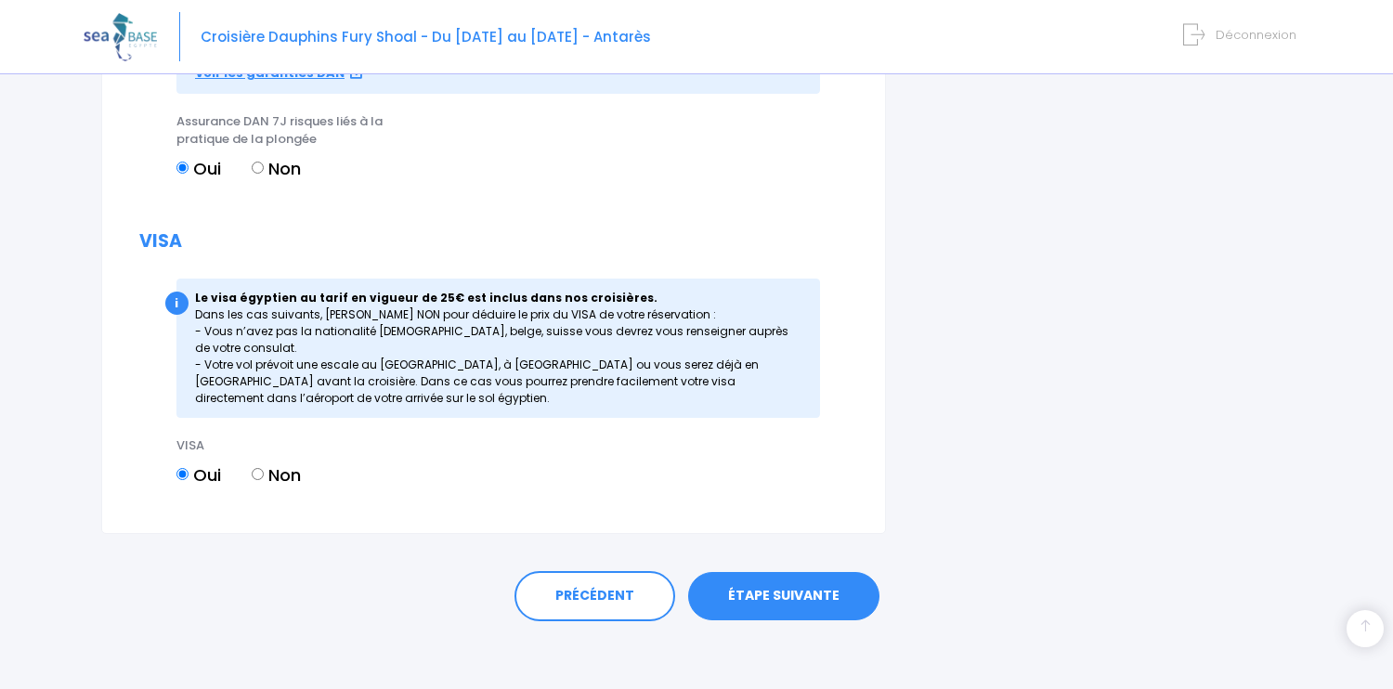
scroll to position [2199, 0]
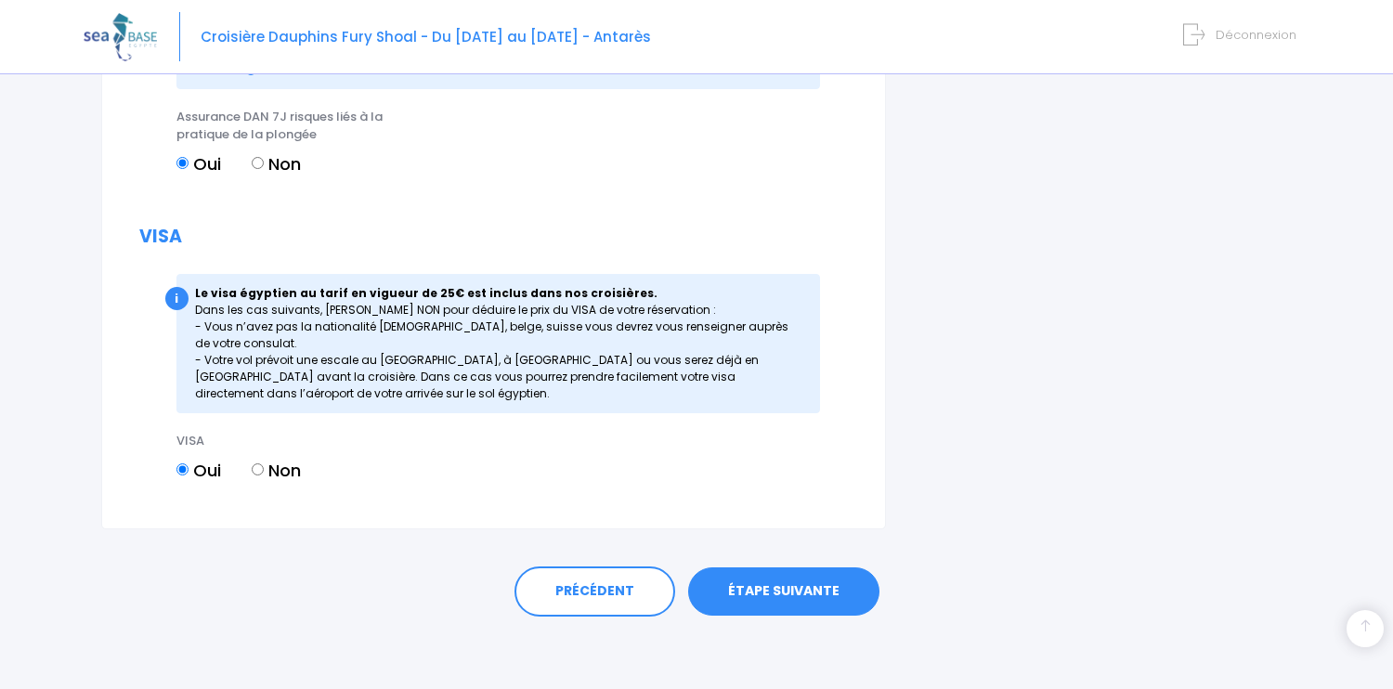
click at [257, 467] on input "Non" at bounding box center [258, 469] width 12 height 12
radio input "true"
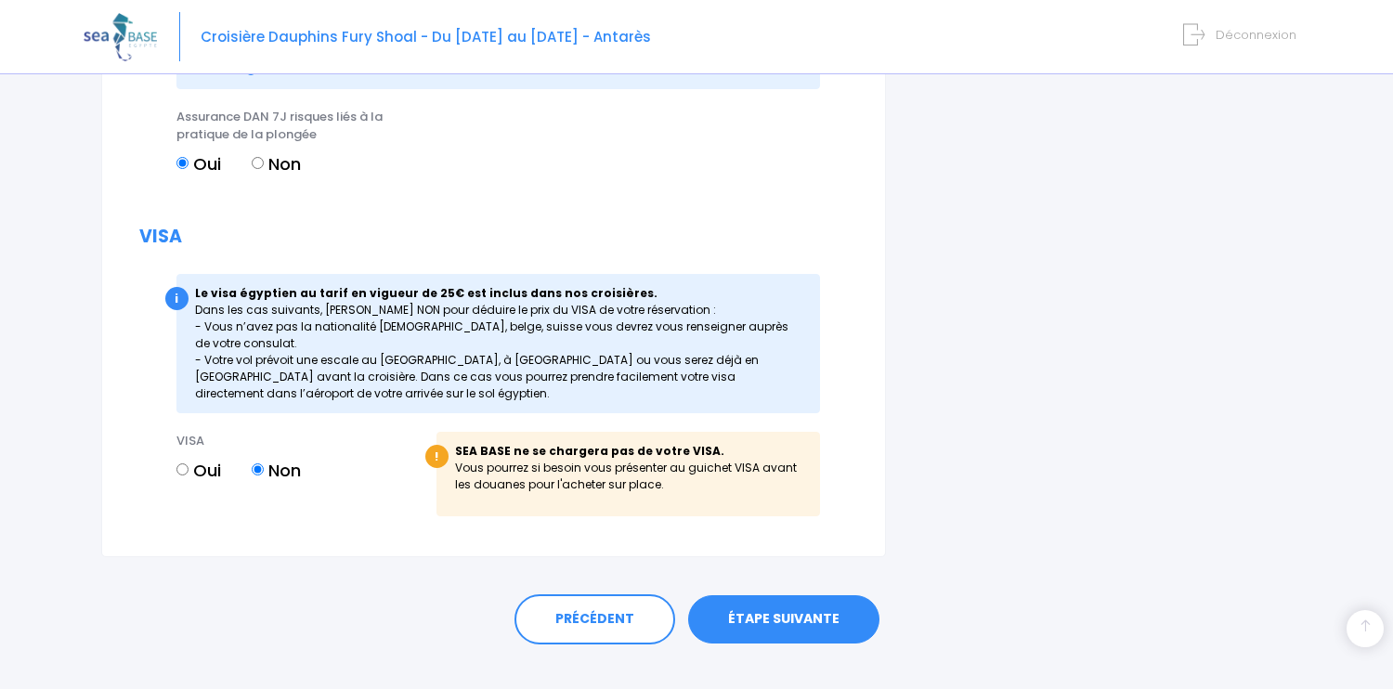
click at [180, 468] on input "Oui" at bounding box center [182, 469] width 12 height 12
radio input "true"
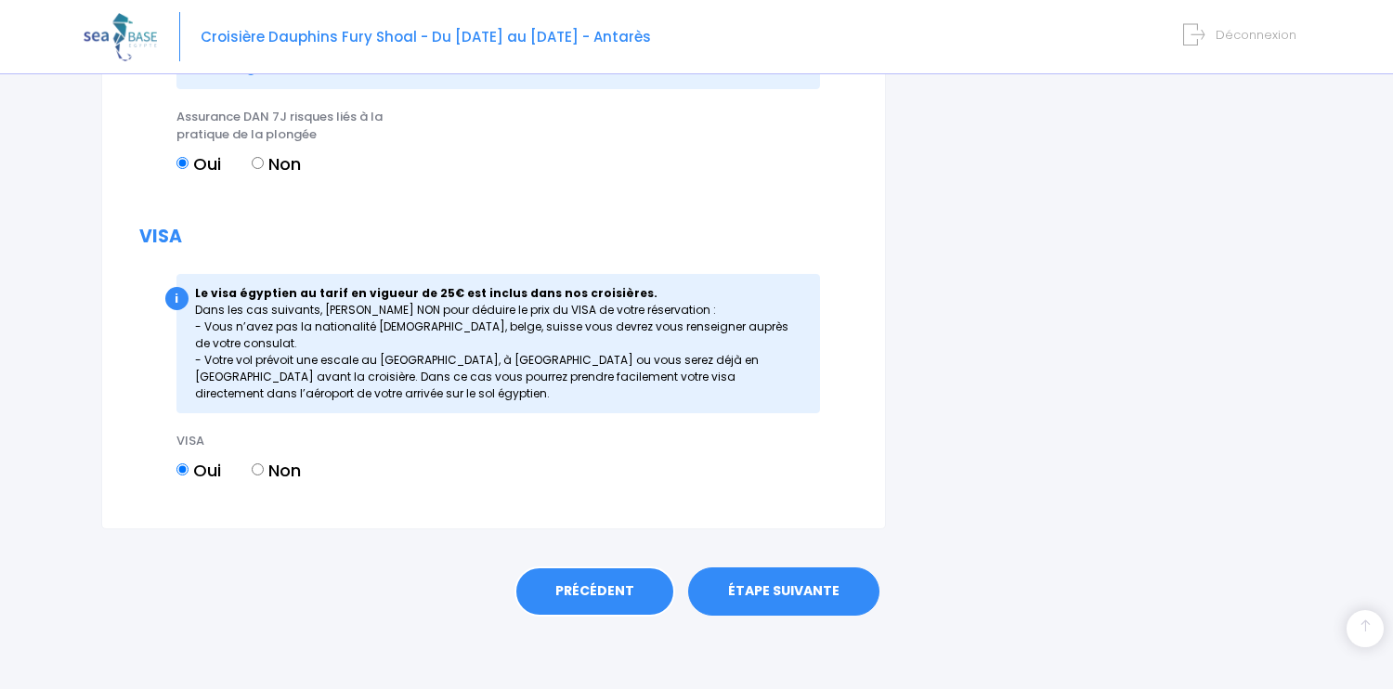
click at [572, 583] on link "PRÉCÉDENT" at bounding box center [594, 591] width 161 height 50
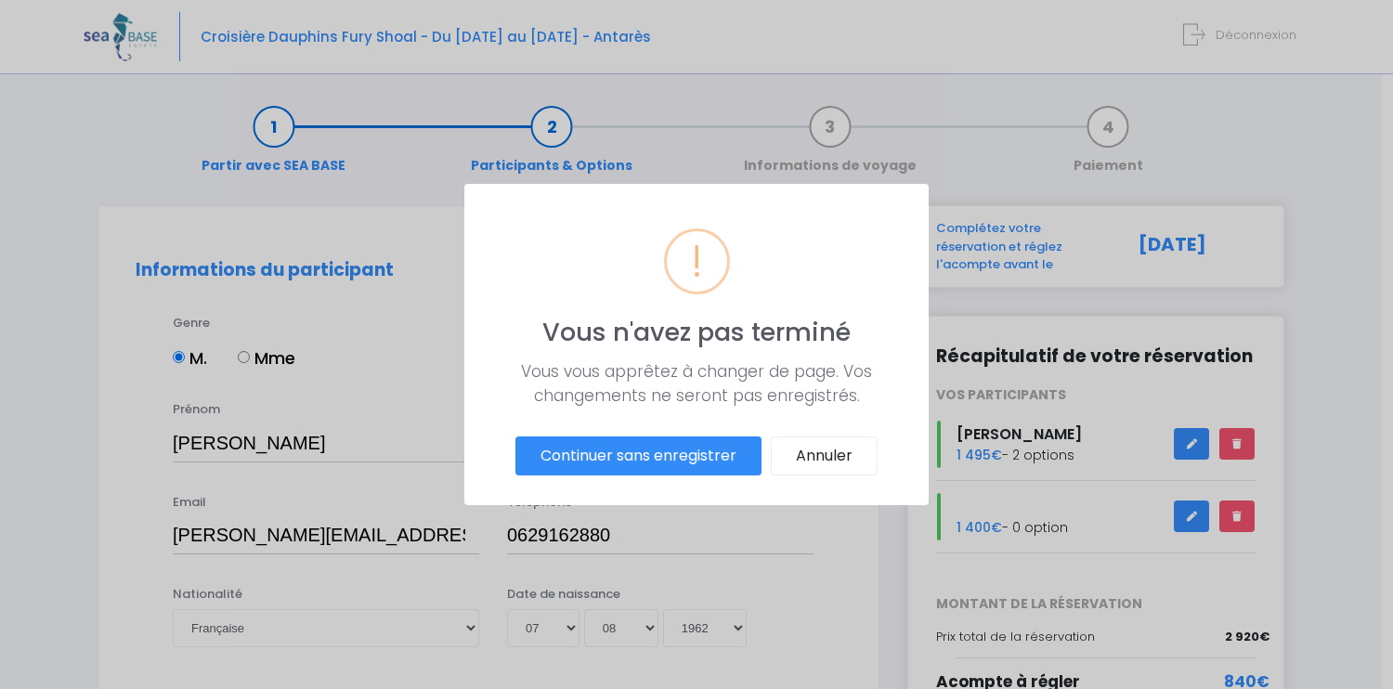
scroll to position [0, 0]
click at [799, 451] on button "Annuler" at bounding box center [829, 455] width 107 height 39
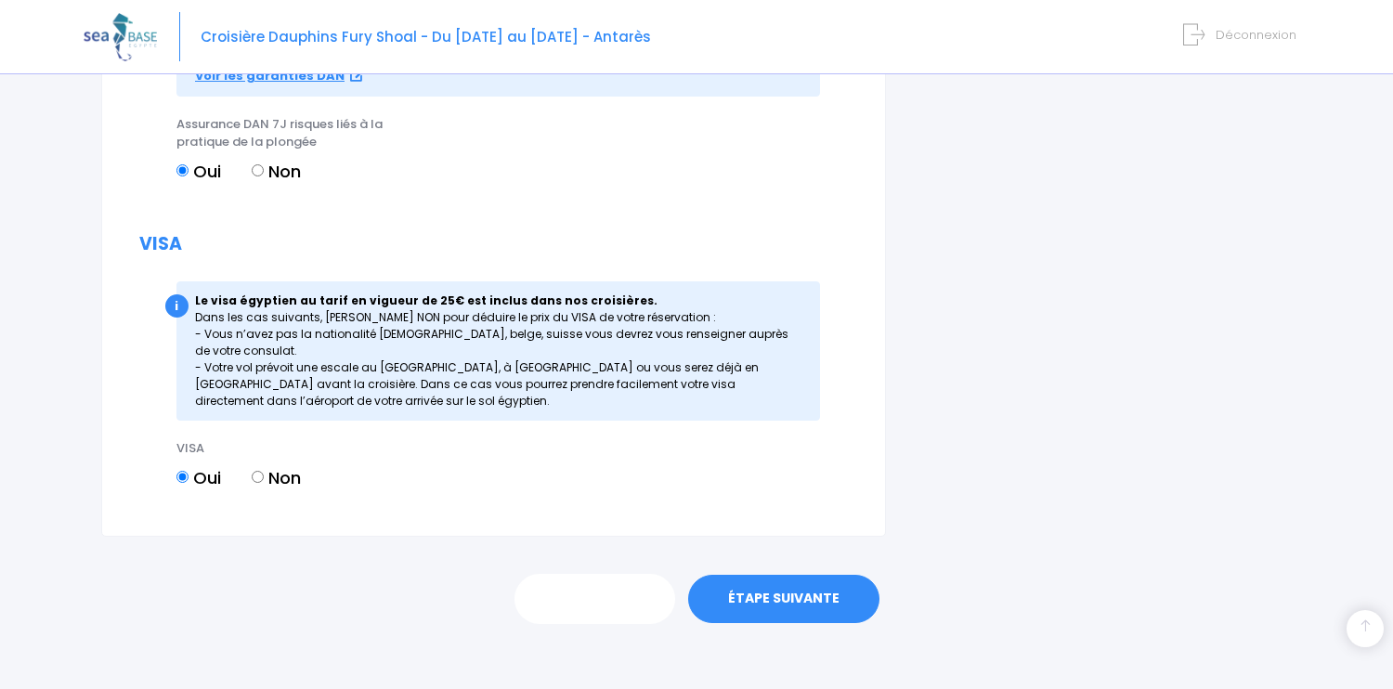
scroll to position [2199, 0]
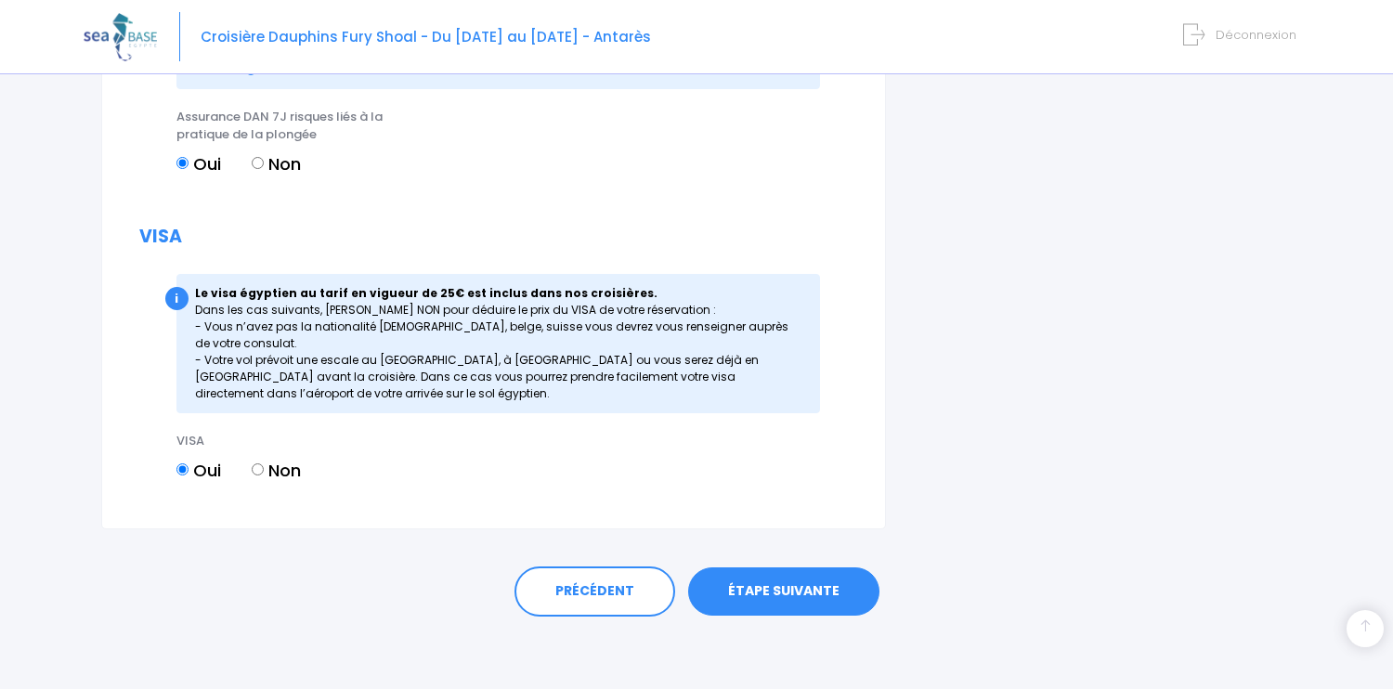
click at [758, 576] on link "ÉTAPE SUIVANTE" at bounding box center [783, 591] width 191 height 48
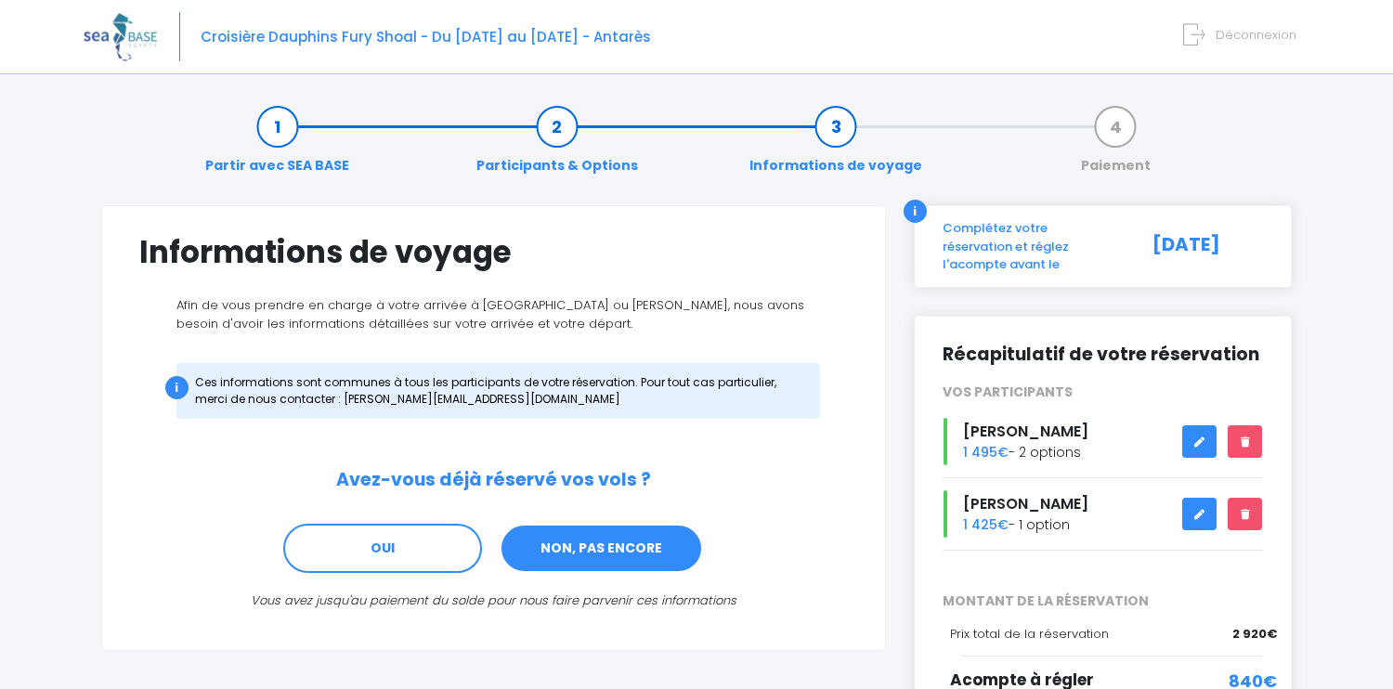
click at [602, 553] on link "NON, PAS ENCORE" at bounding box center [601, 549] width 203 height 50
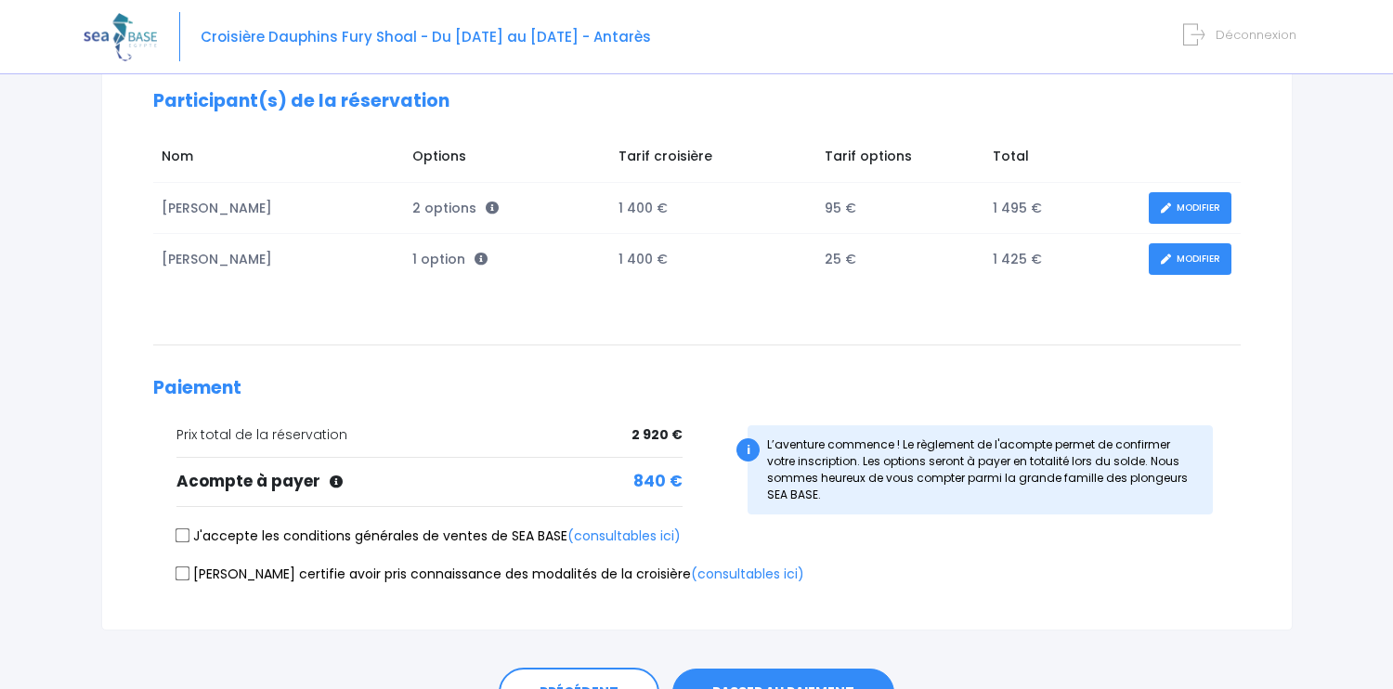
scroll to position [261, 0]
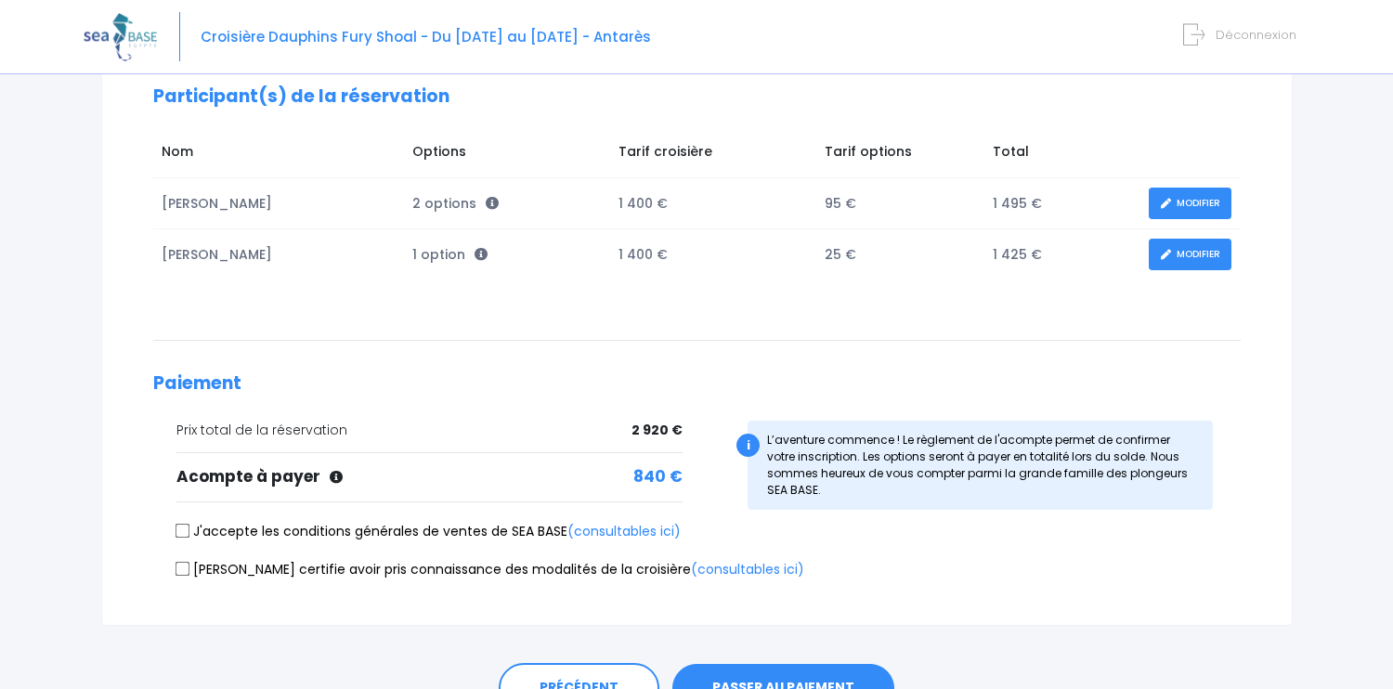
click at [181, 527] on input "J'accepte les conditions générales de ventes de SEA BASE (consultables ici)" at bounding box center [182, 531] width 15 height 15
checkbox input "true"
click at [182, 566] on input "Je certifie avoir pris connaissance des modalités de la croisière (consultables…" at bounding box center [182, 568] width 15 height 15
checkbox input "true"
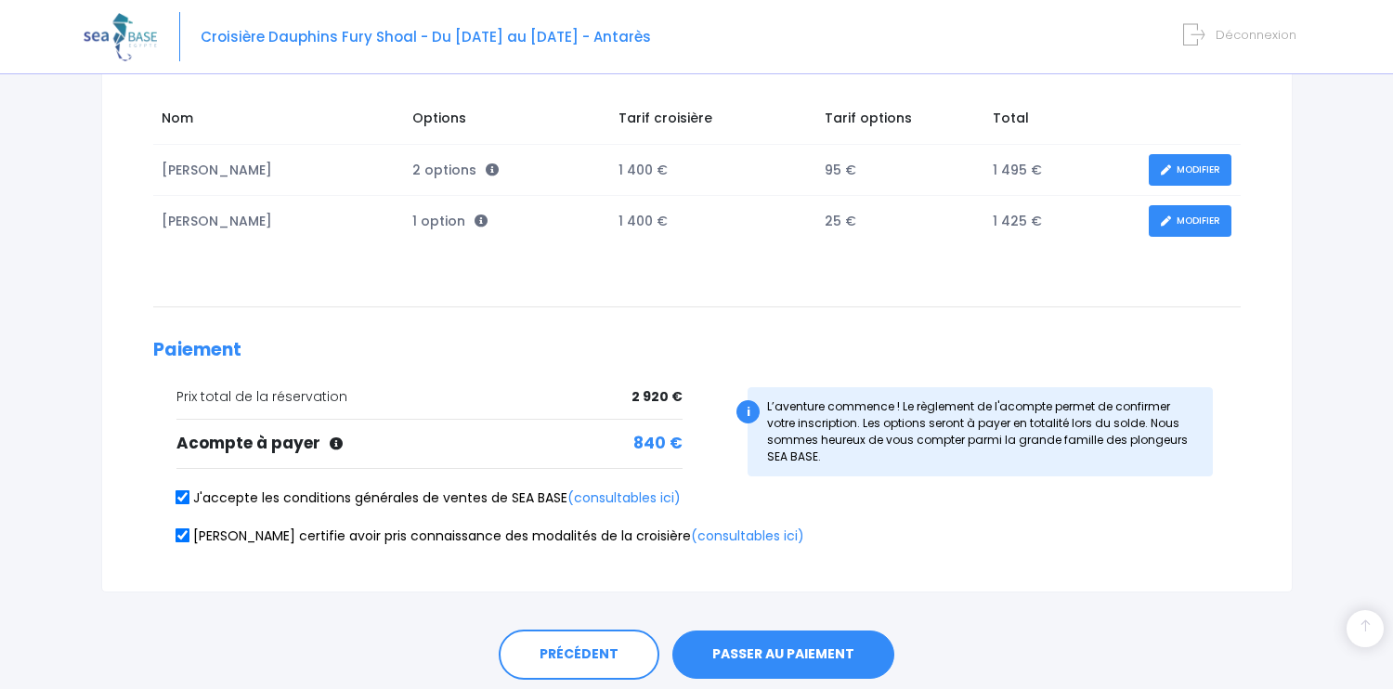
scroll to position [357, 0]
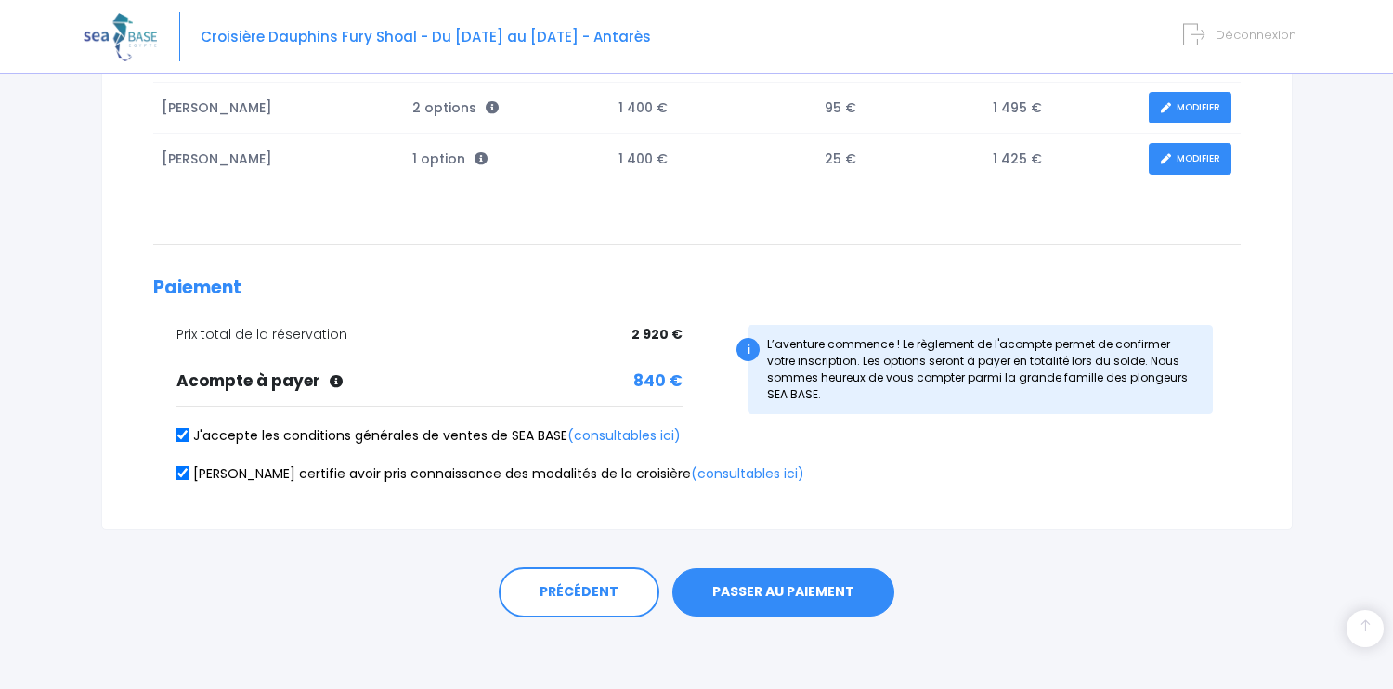
click at [775, 588] on button "PASSER AU PAIEMENT" at bounding box center [783, 592] width 222 height 48
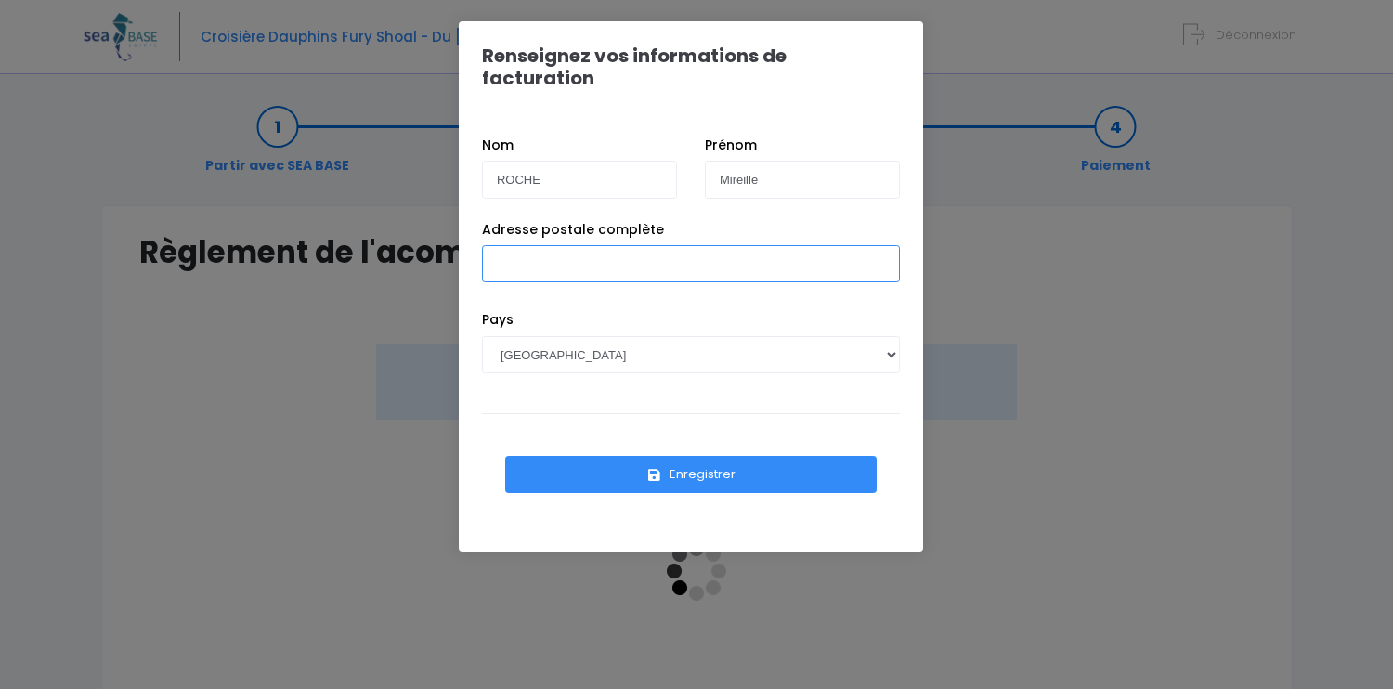
click at [591, 251] on input "Adresse postale complète" at bounding box center [691, 263] width 418 height 37
type input "[STREET_ADDRESS]"
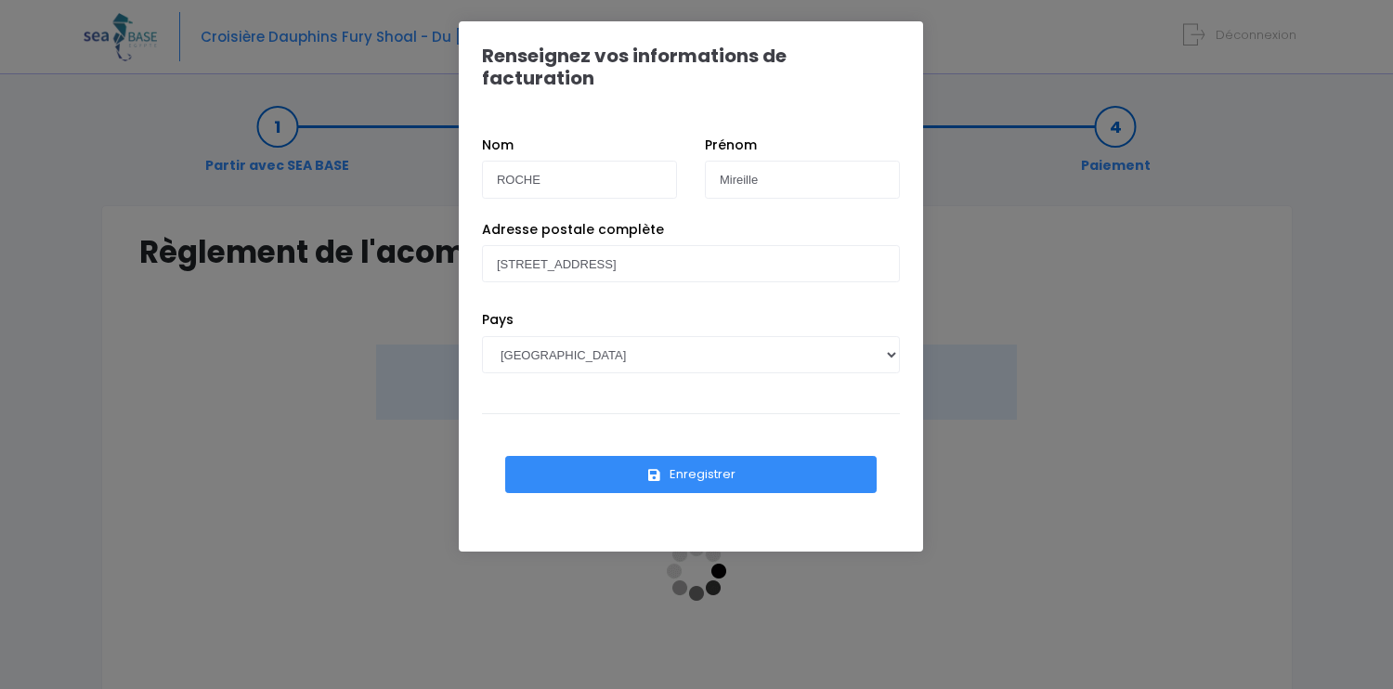
click at [654, 475] on icon "submit" at bounding box center [654, 475] width 17 height 0
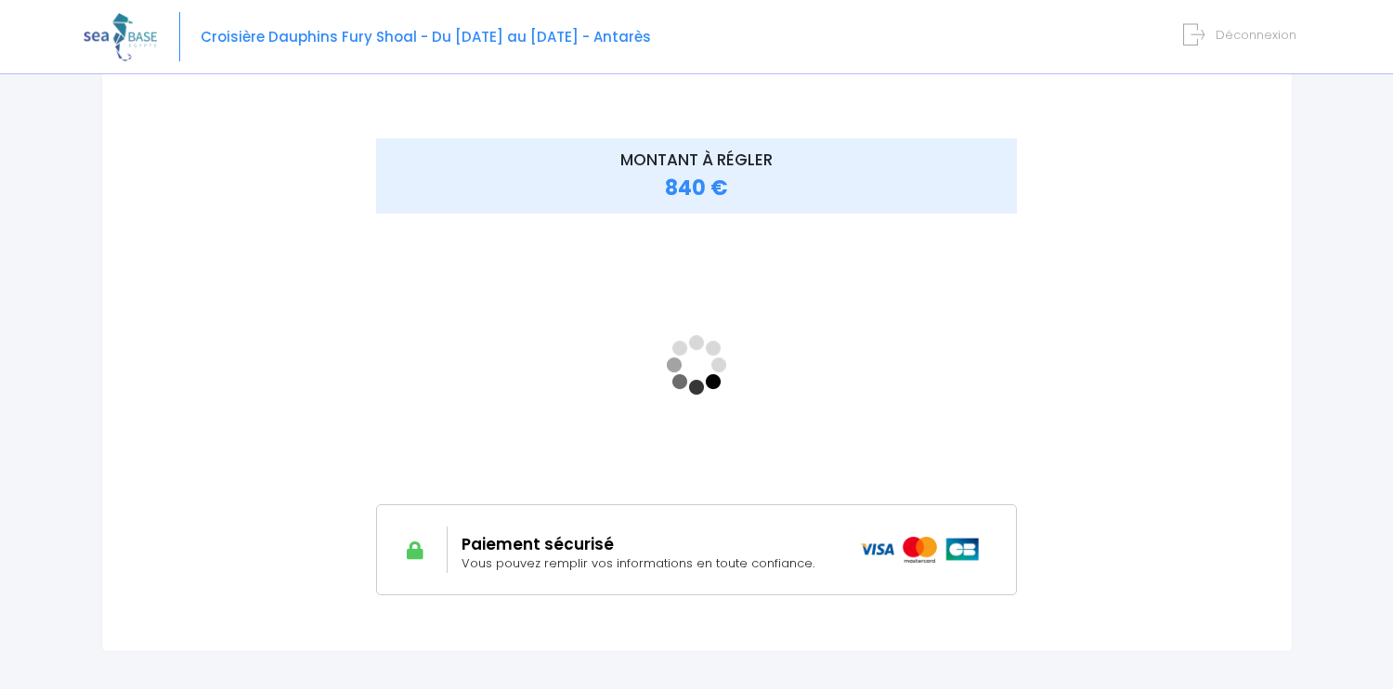
scroll to position [231, 0]
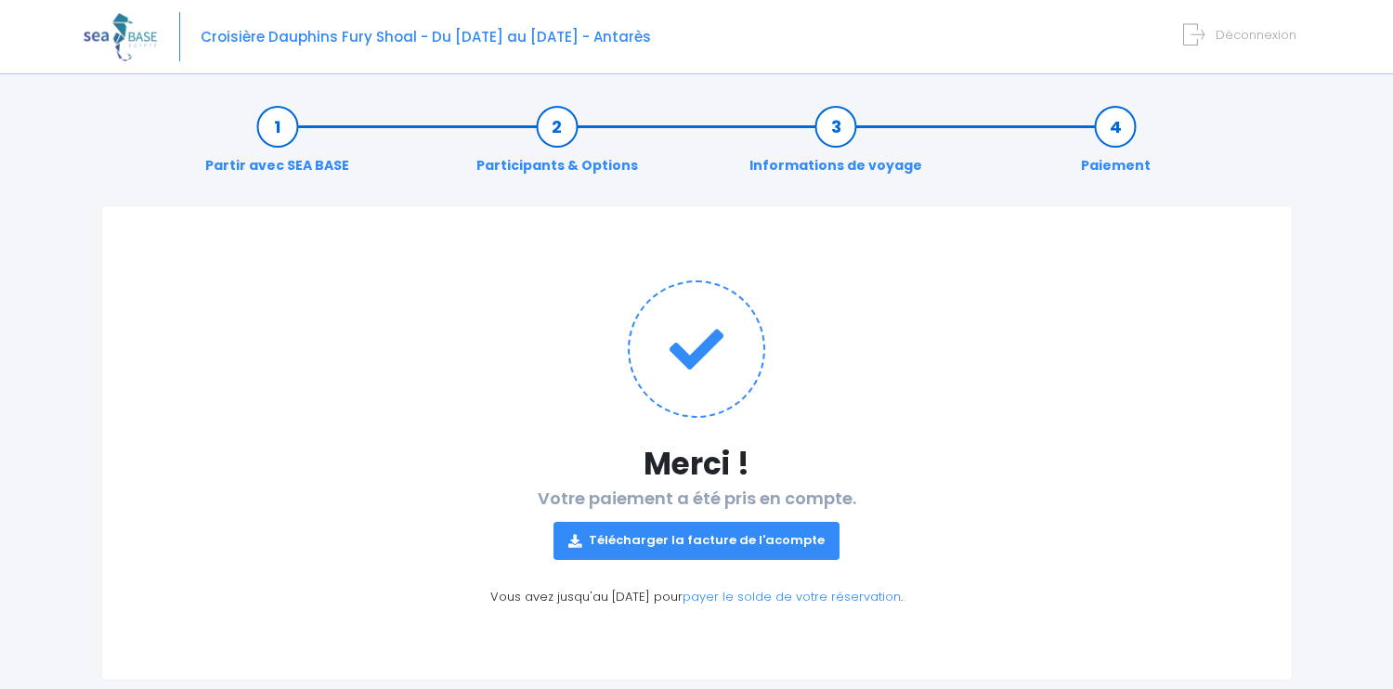
scroll to position [37, 0]
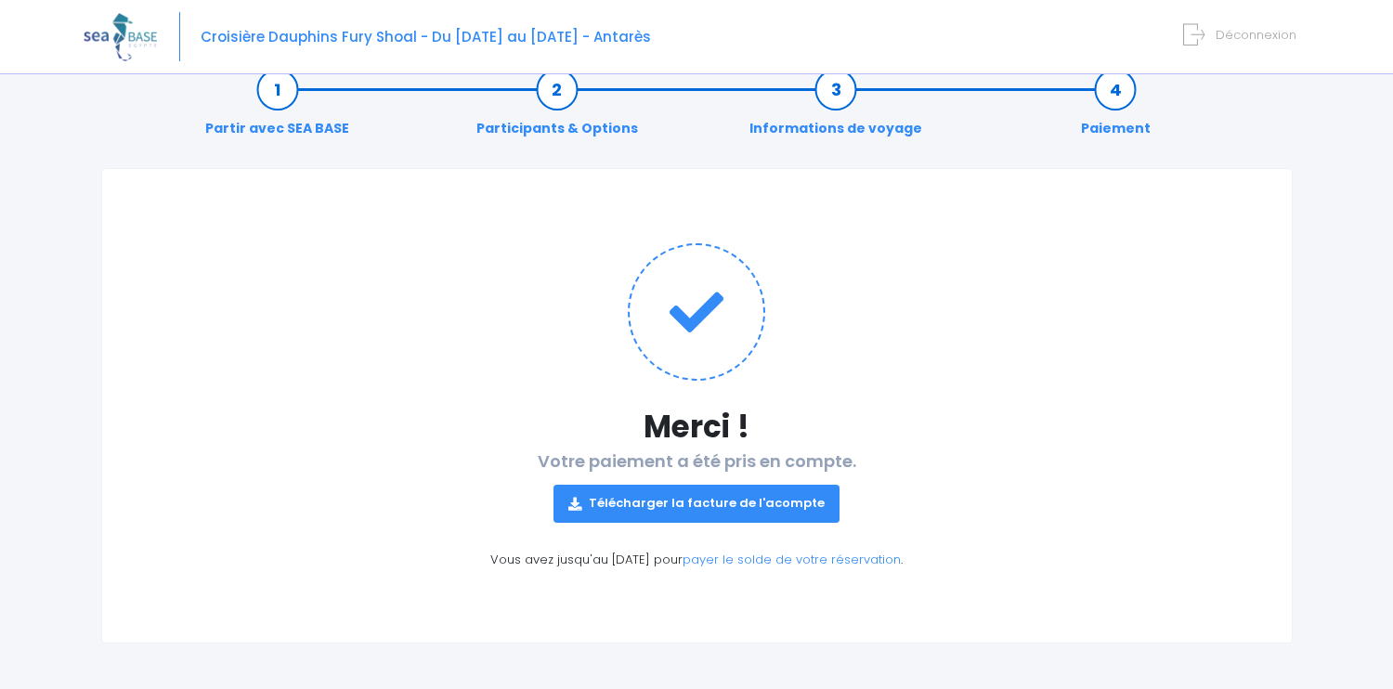
click at [695, 504] on link "Télécharger la facture de l'acompte" at bounding box center [696, 503] width 286 height 37
drag, startPoint x: 486, startPoint y: 561, endPoint x: 969, endPoint y: 563, distance: 483.8
click at [969, 563] on p "Vous avez jusqu'au [DATE] pour payer le solde de votre réservation ." at bounding box center [696, 560] width 1115 height 19
copy p "Vous avez jusqu'au [DATE] pour payer le solde de votre réservation ."
click at [949, 386] on div "Merci ! Votre paiement a été pris en compte. Télécharger la facture de l'acompt…" at bounding box center [696, 405] width 1191 height 475
